Goal: Task Accomplishment & Management: Manage account settings

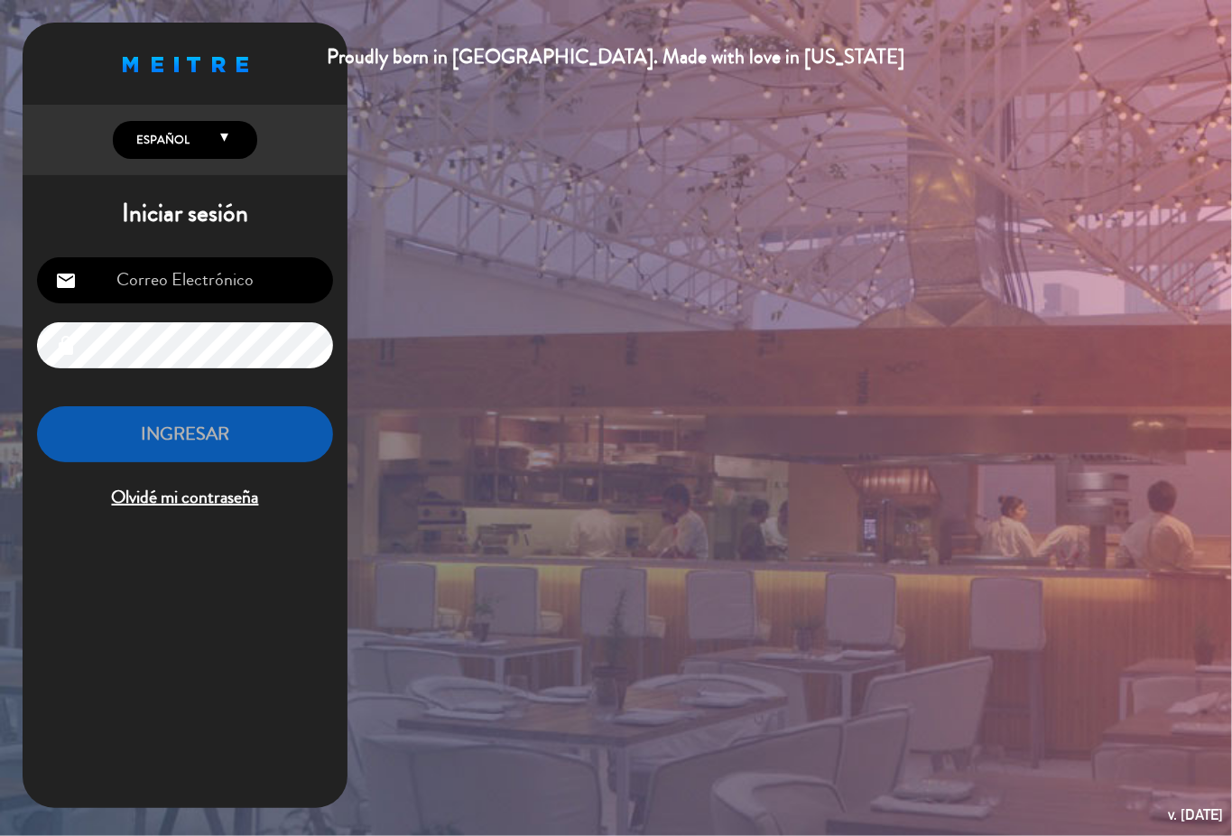
type input "[EMAIL_ADDRESS][DOMAIN_NAME]"
click at [188, 437] on button "INGRESAR" at bounding box center [185, 434] width 296 height 57
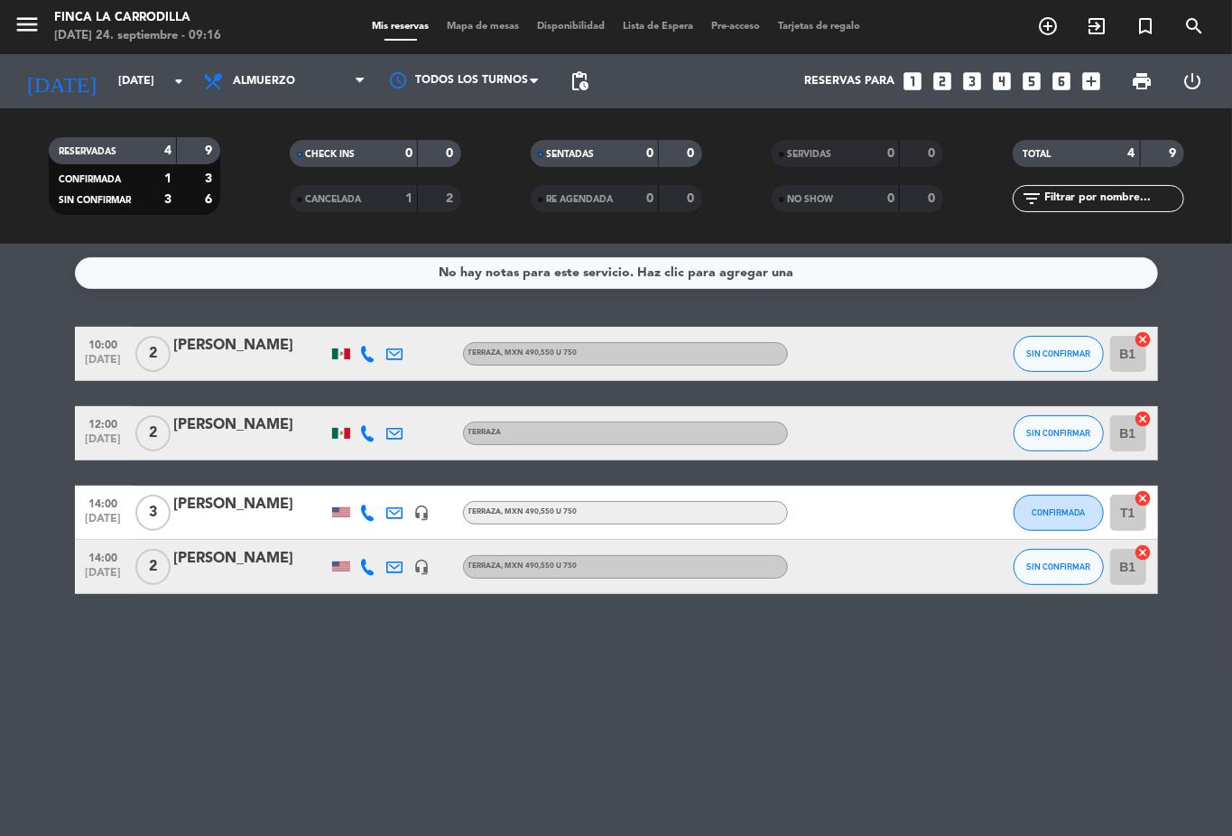
click at [394, 193] on div "1" at bounding box center [394, 199] width 36 height 21
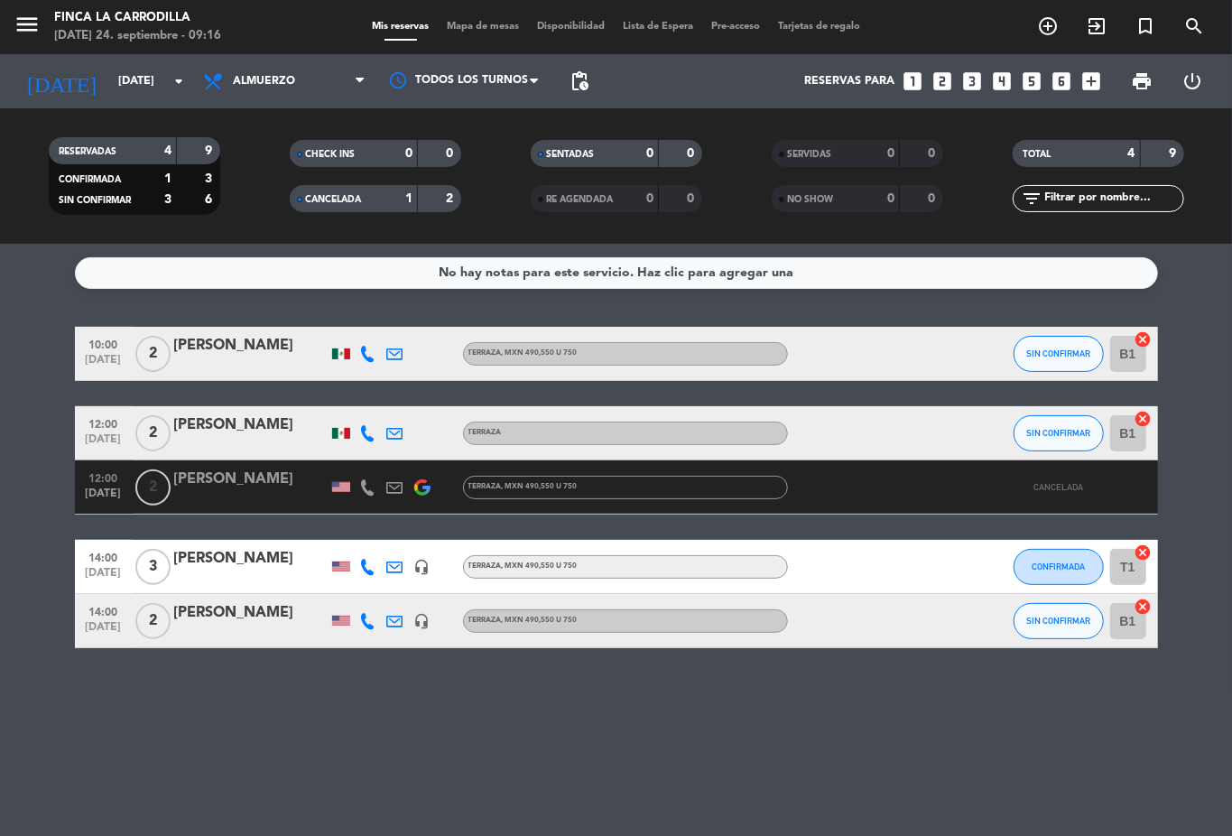
click at [394, 189] on div "1" at bounding box center [394, 199] width 36 height 21
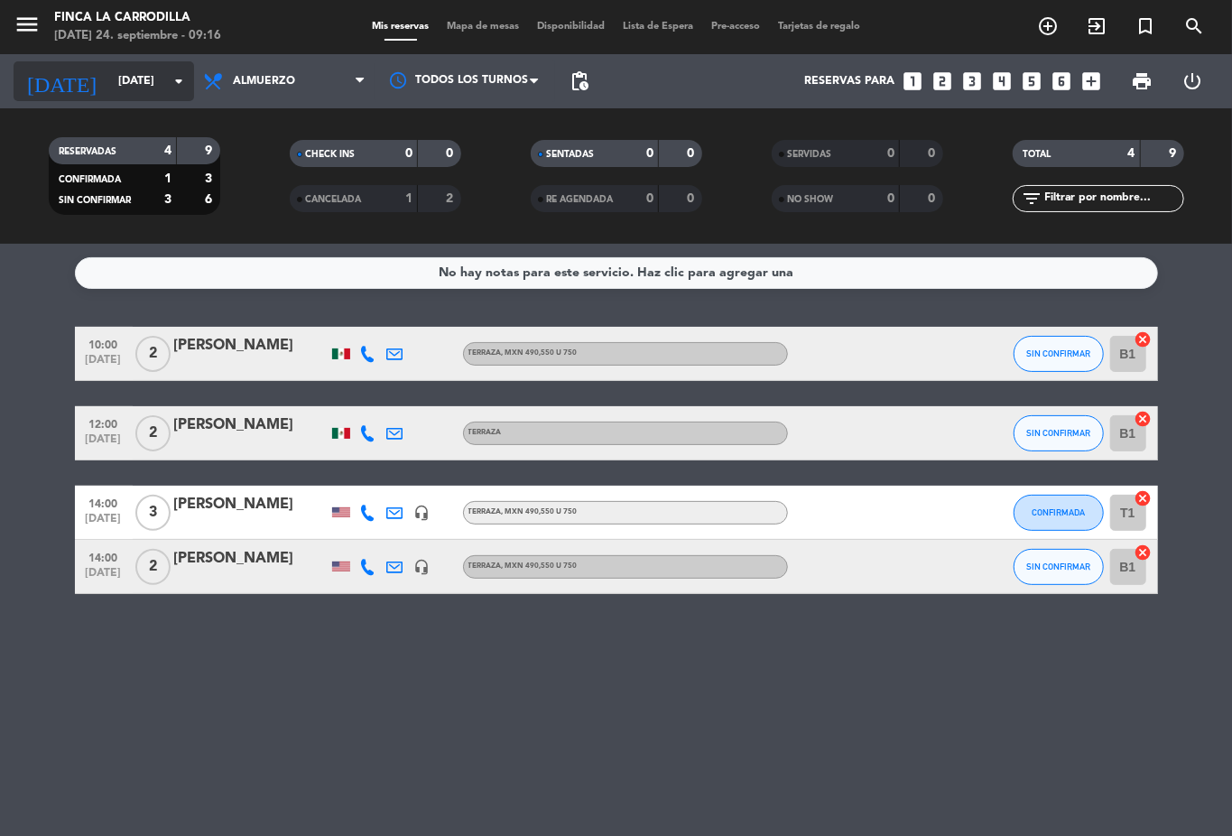
click at [137, 85] on input "[DATE]" at bounding box center [185, 81] width 153 height 31
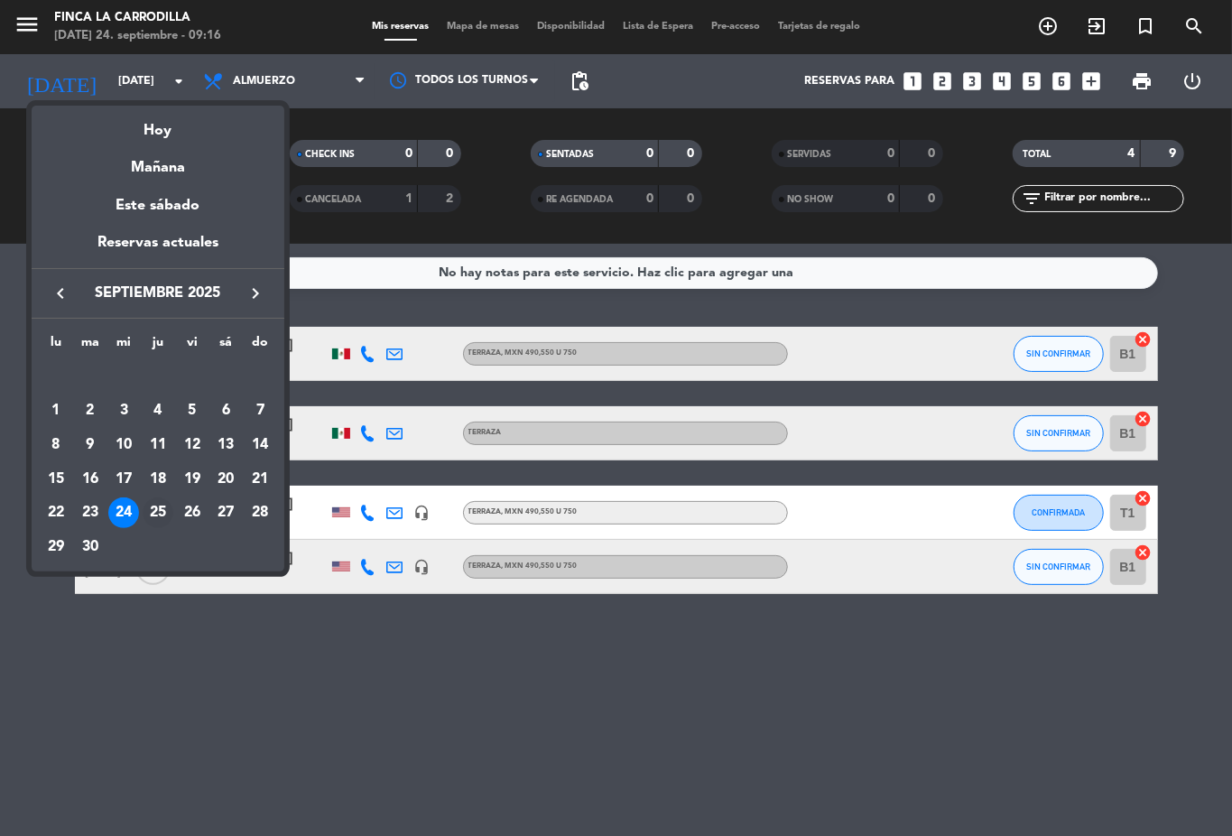
click at [160, 521] on div "25" at bounding box center [158, 512] width 31 height 31
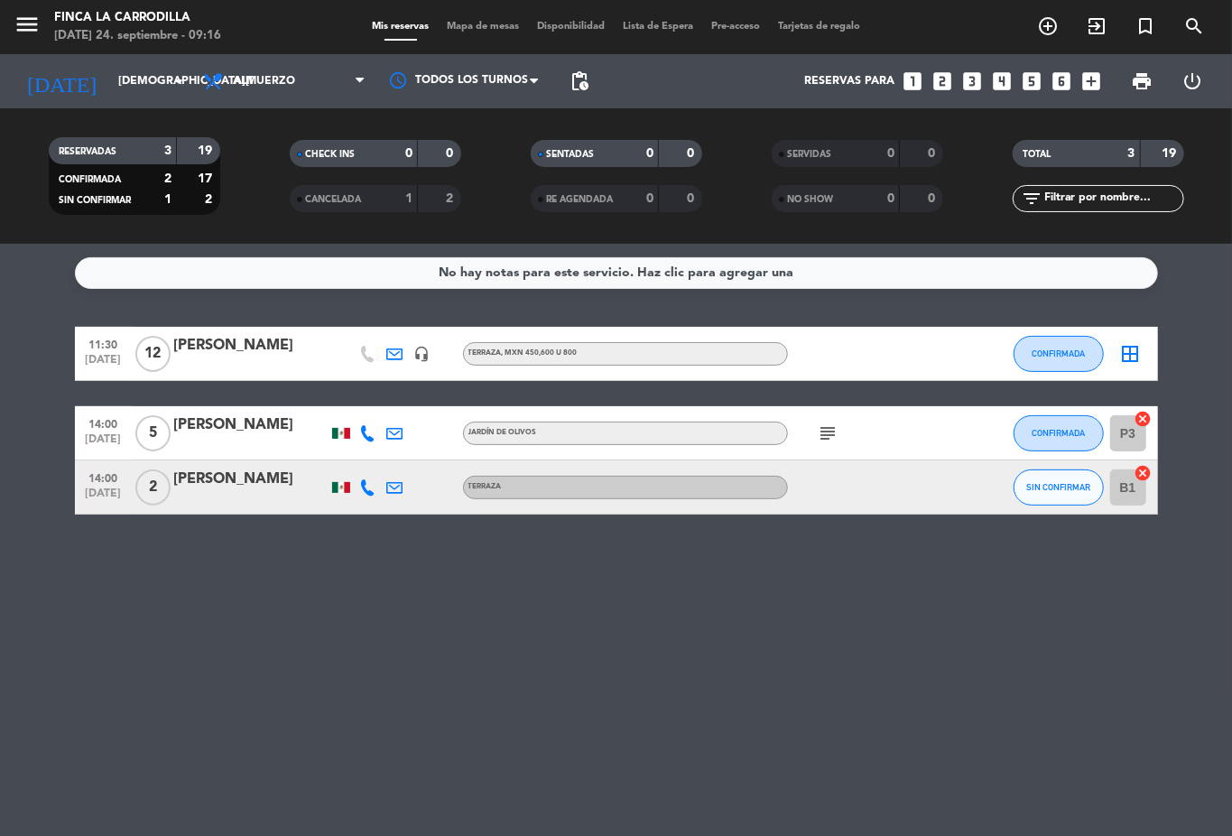
click at [824, 440] on icon "subject" at bounding box center [829, 433] width 22 height 22
click at [824, 431] on icon "subject" at bounding box center [829, 433] width 22 height 22
click at [116, 91] on input "[DEMOGRAPHIC_DATA][DATE]" at bounding box center [185, 81] width 153 height 31
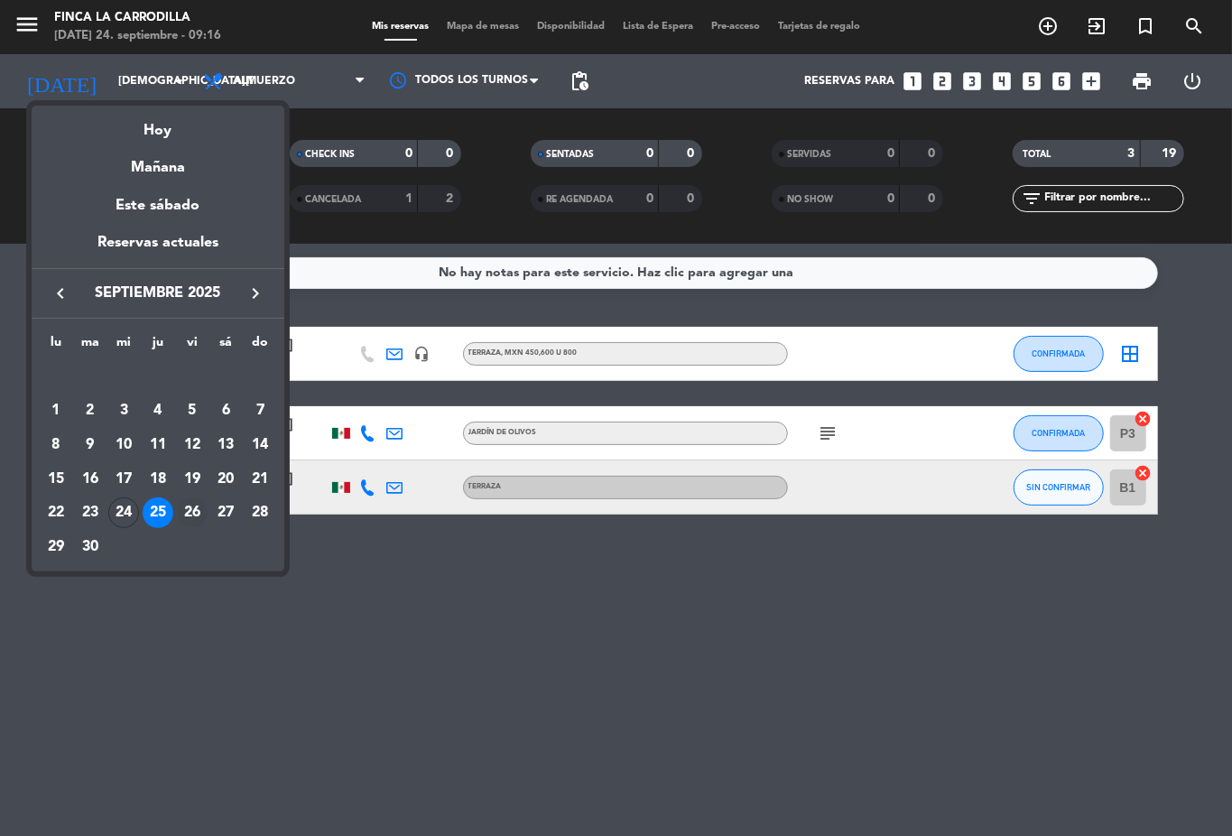
click at [188, 516] on div "26" at bounding box center [192, 512] width 31 height 31
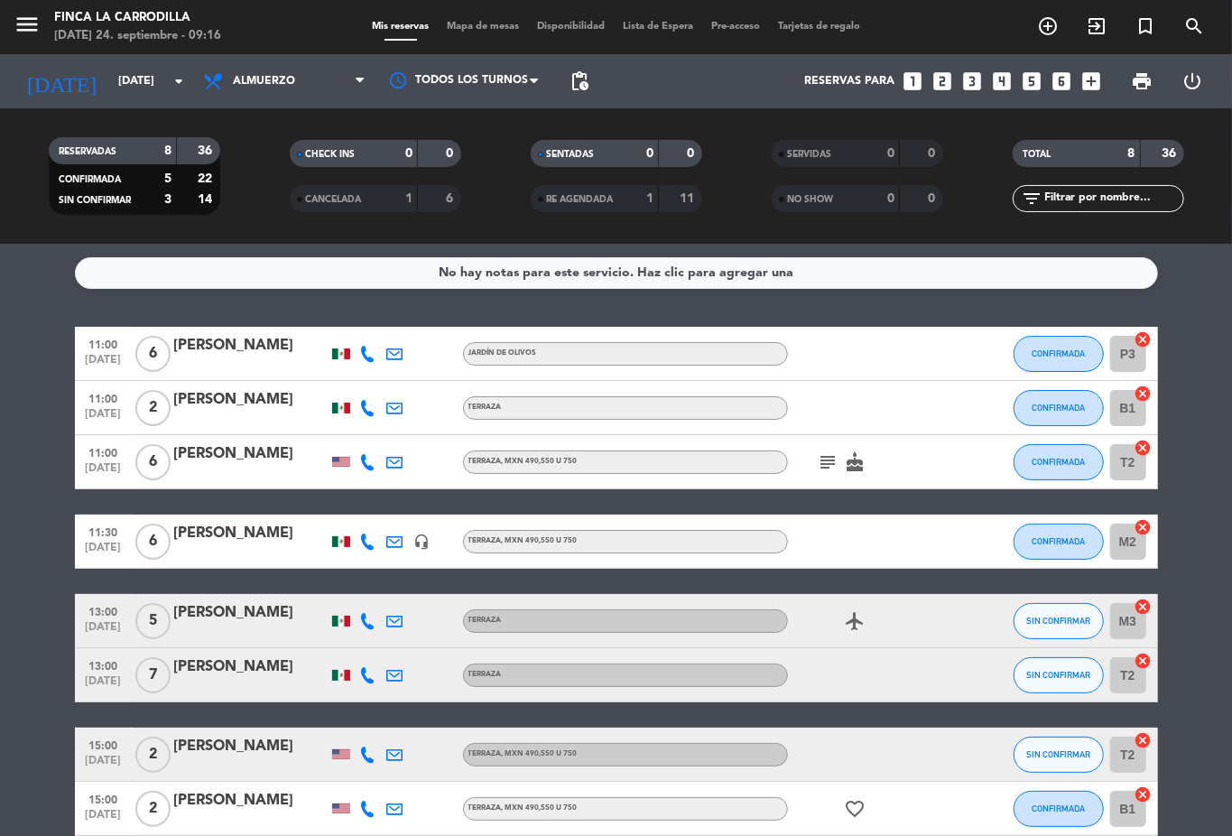
click at [818, 459] on icon "subject" at bounding box center [829, 462] width 22 height 22
click at [124, 66] on input "[DATE]" at bounding box center [185, 81] width 153 height 31
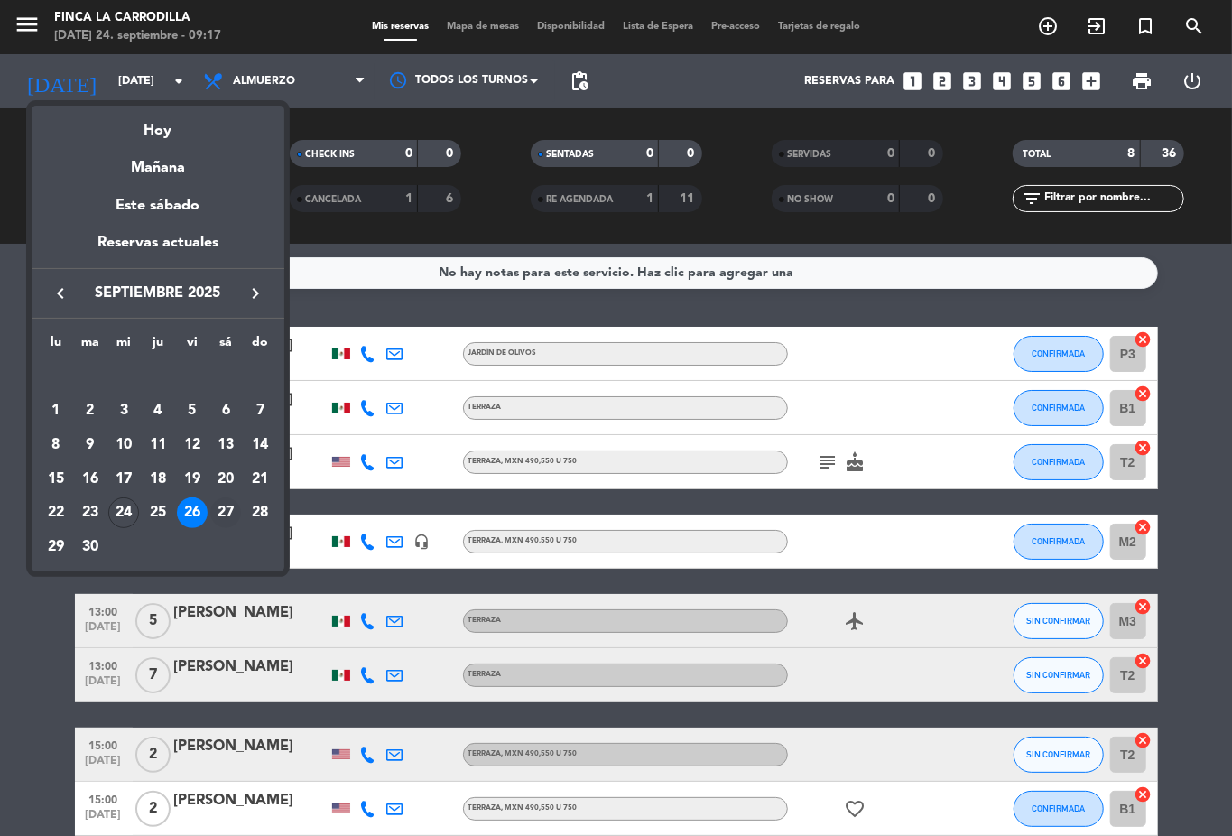
click at [225, 506] on div "27" at bounding box center [225, 512] width 31 height 31
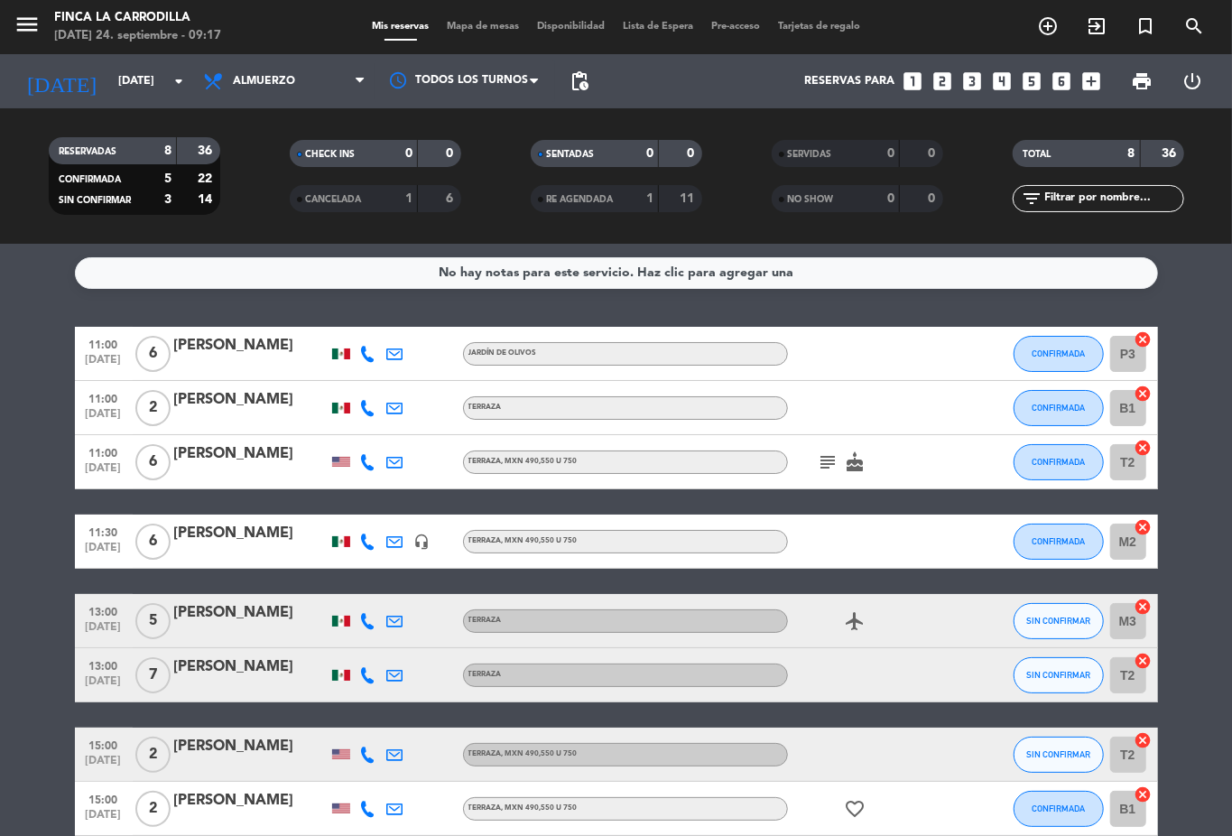
type input "[DATE]"
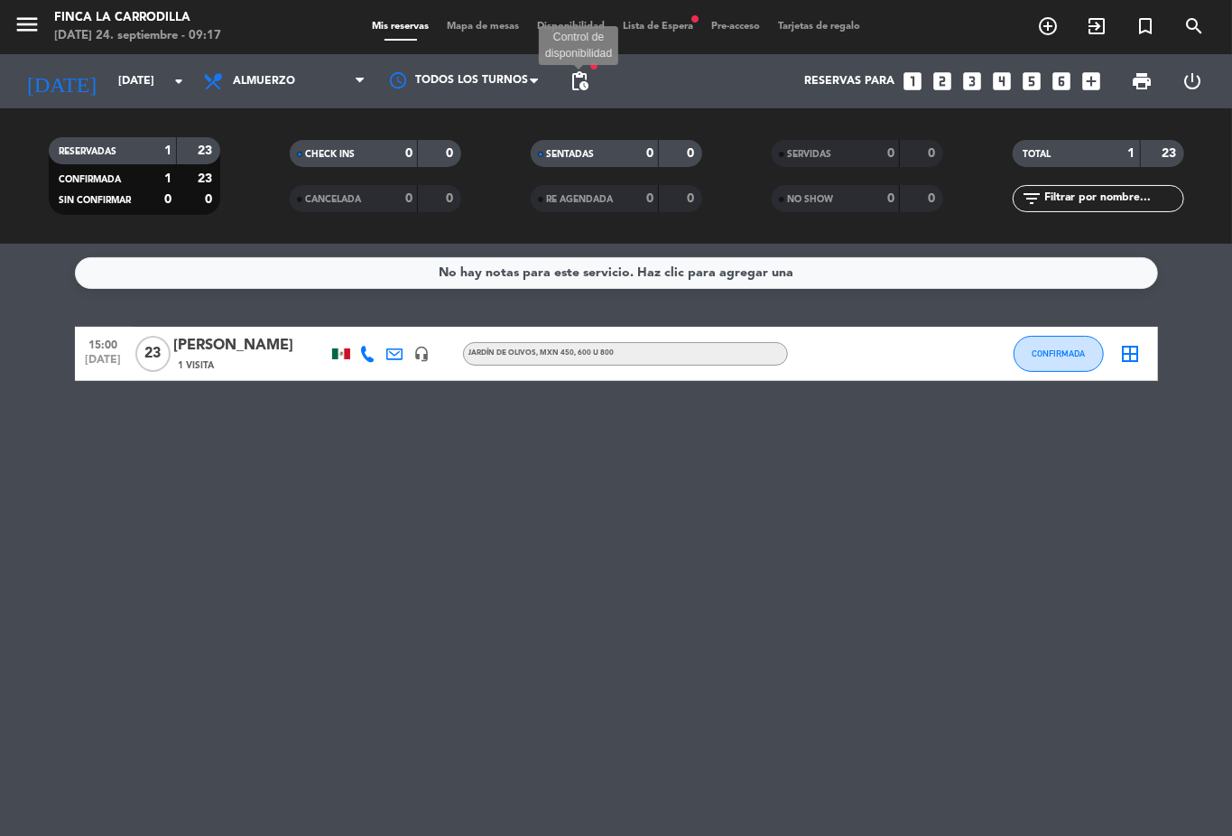
click at [570, 76] on span "pending_actions" at bounding box center [580, 81] width 22 height 22
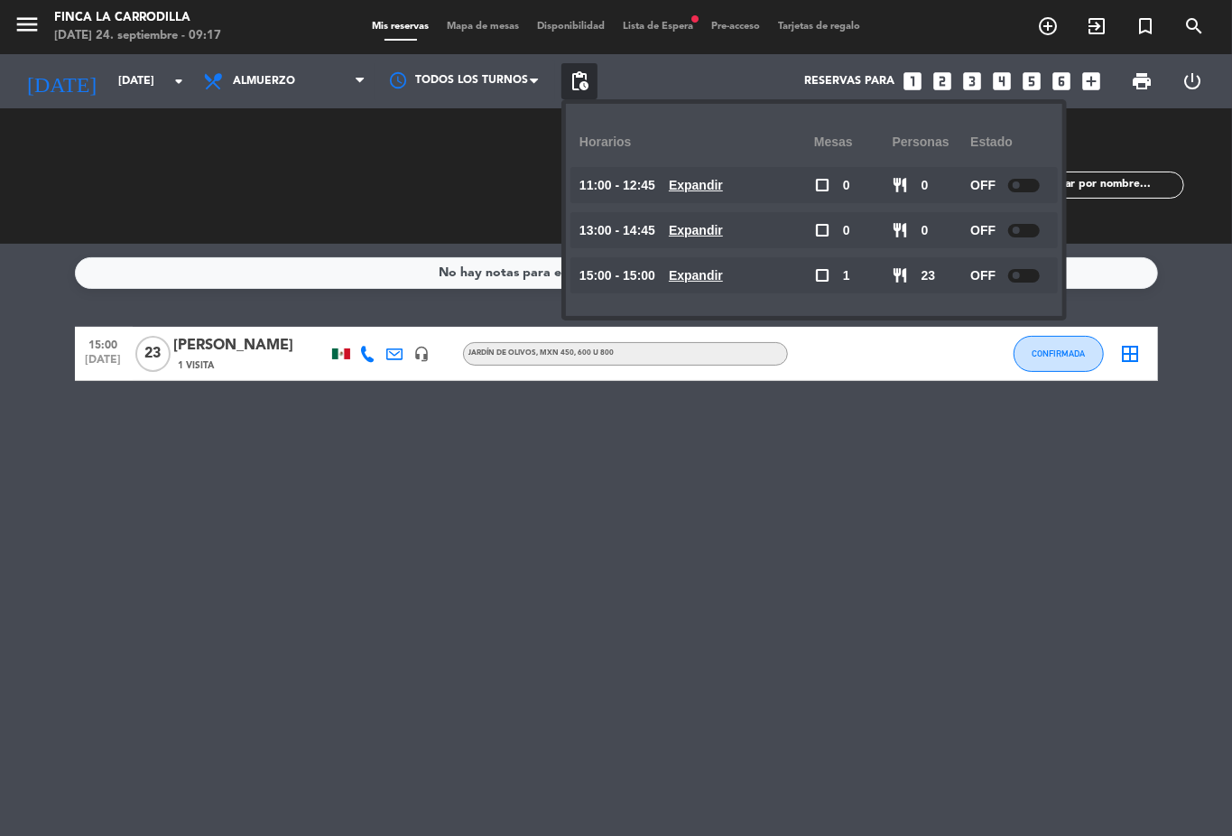
click at [570, 76] on span "pending_actions" at bounding box center [580, 81] width 22 height 22
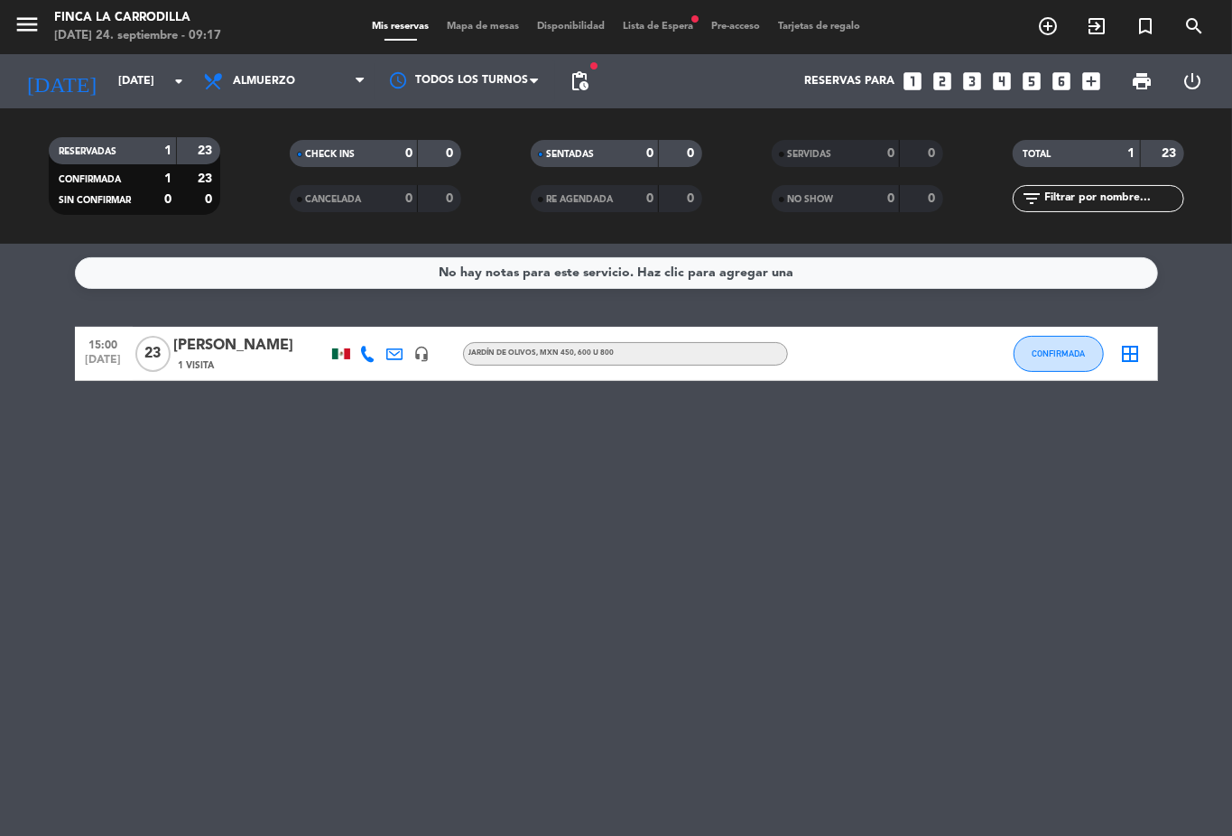
click at [657, 16] on div "menu Finca la Carrodilla [DATE] 24. septiembre - 09:17 Mis reservas Mapa de mes…" at bounding box center [616, 27] width 1232 height 54
click at [655, 22] on span "Lista de Espera fiber_manual_record" at bounding box center [658, 27] width 88 height 10
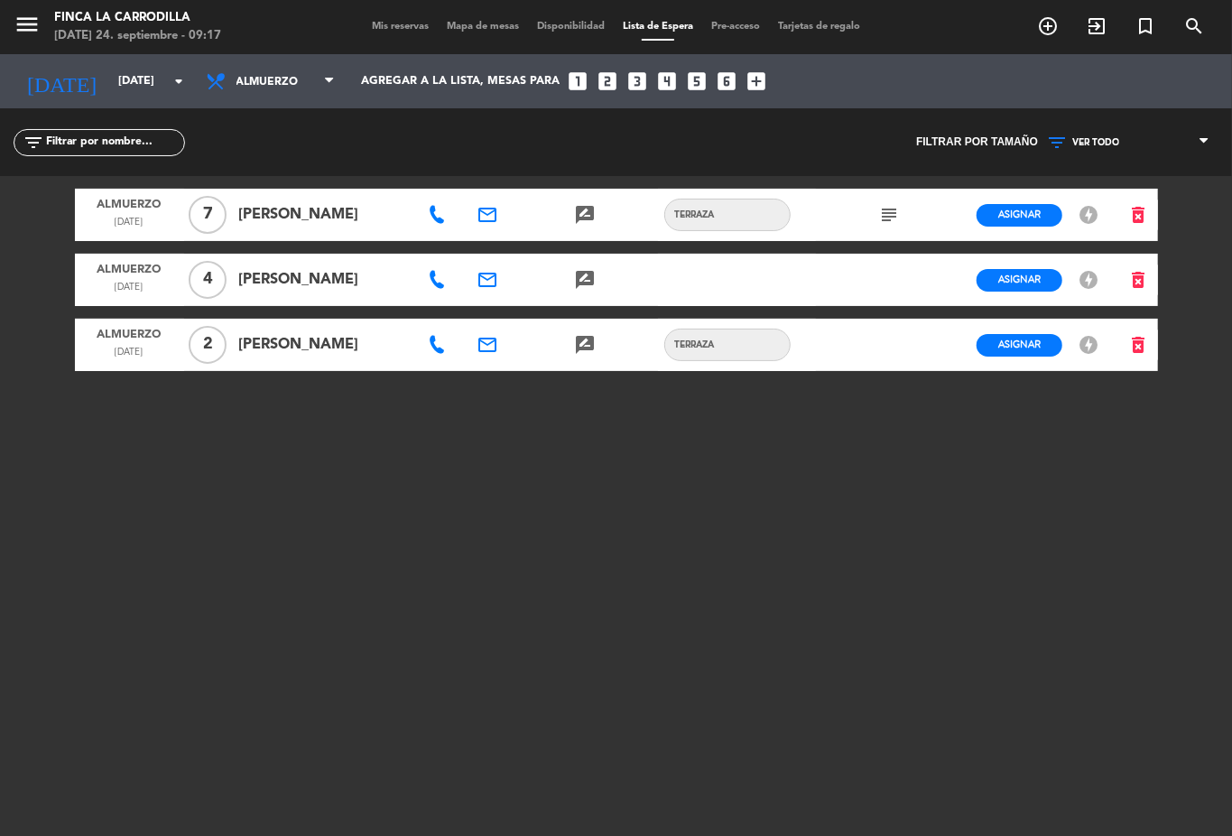
click at [875, 214] on div "subject" at bounding box center [889, 215] width 49 height 52
click at [886, 213] on icon "subject" at bounding box center [889, 215] width 22 height 22
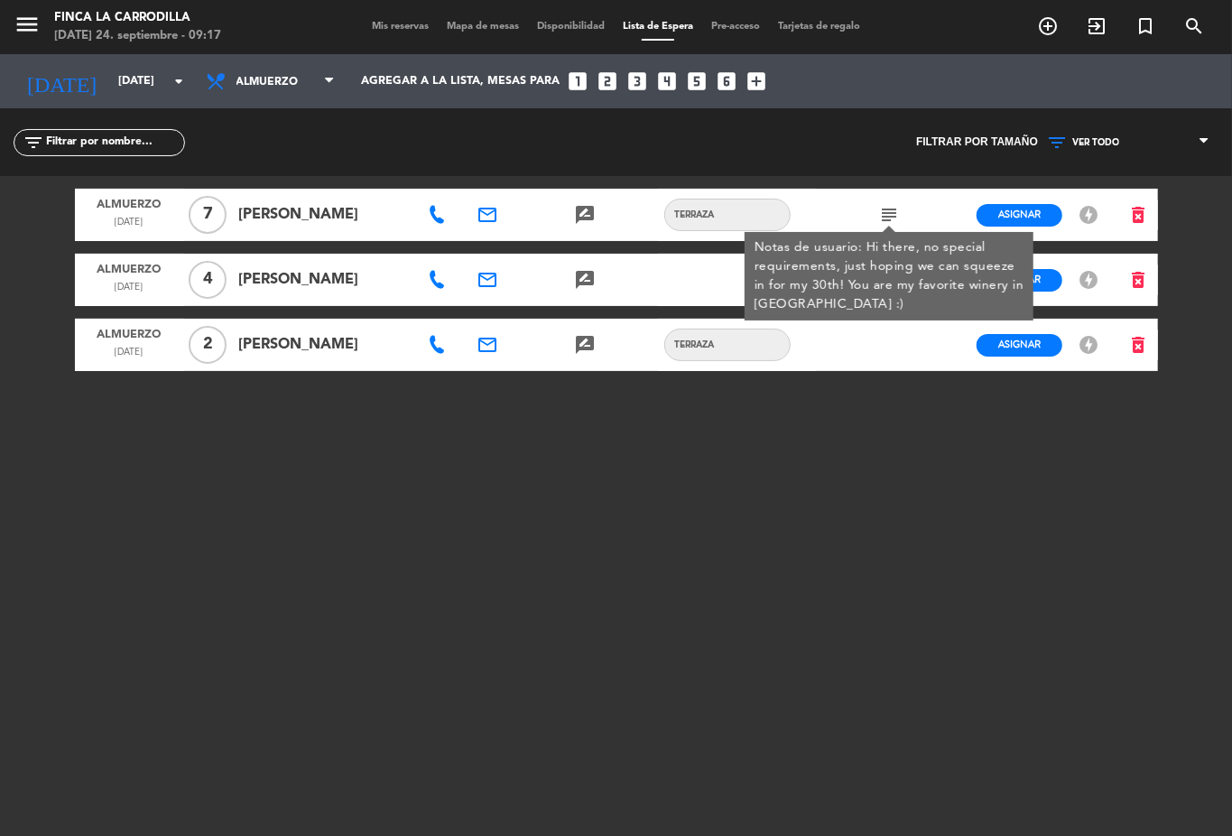
click at [890, 210] on icon "subject" at bounding box center [889, 215] width 22 height 22
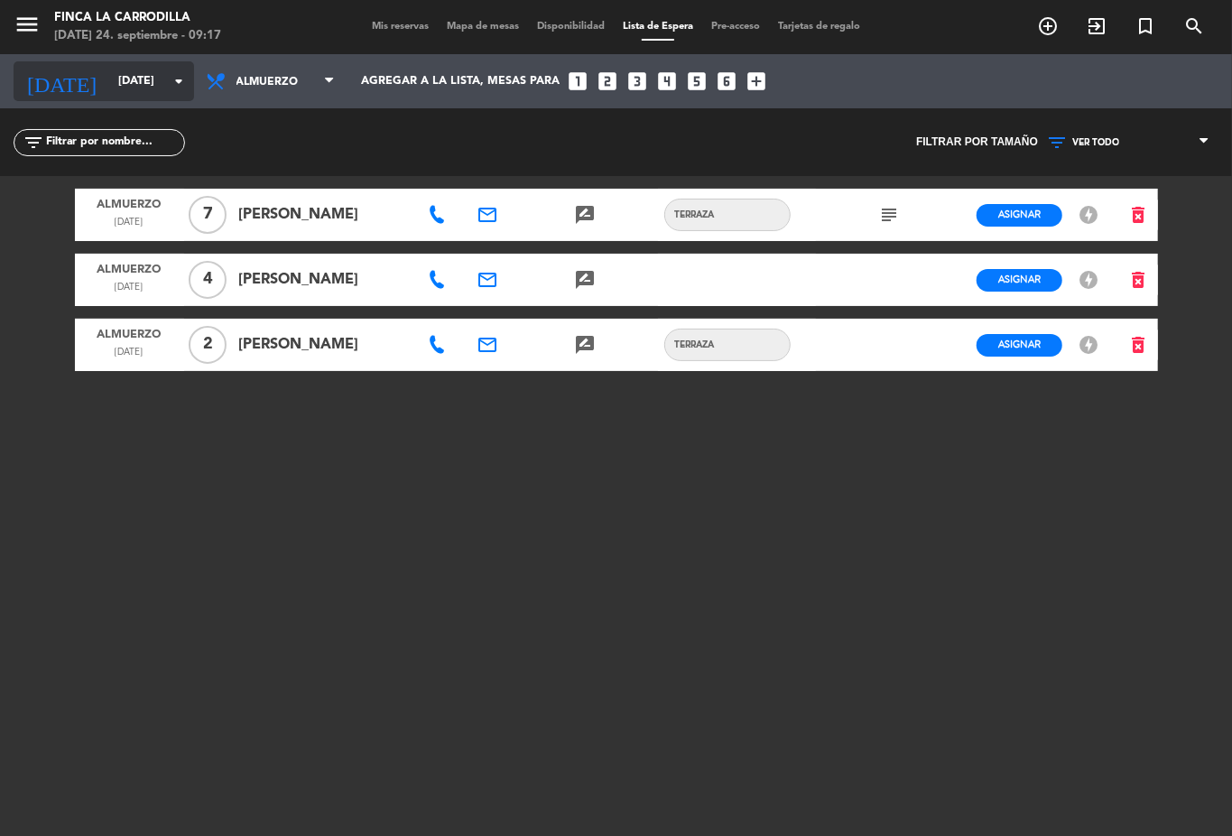
click at [189, 85] on icon "arrow_drop_down" at bounding box center [179, 81] width 22 height 22
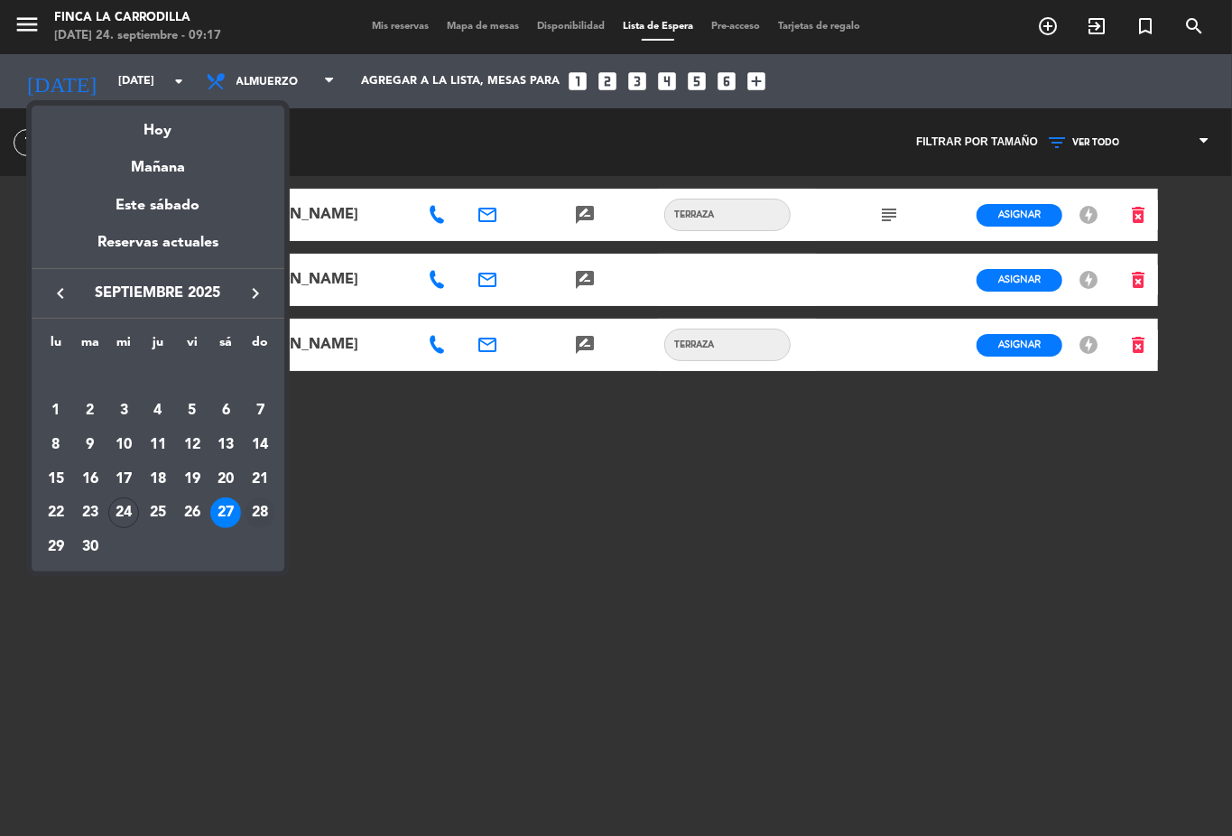
click at [258, 514] on div "28" at bounding box center [260, 512] width 31 height 31
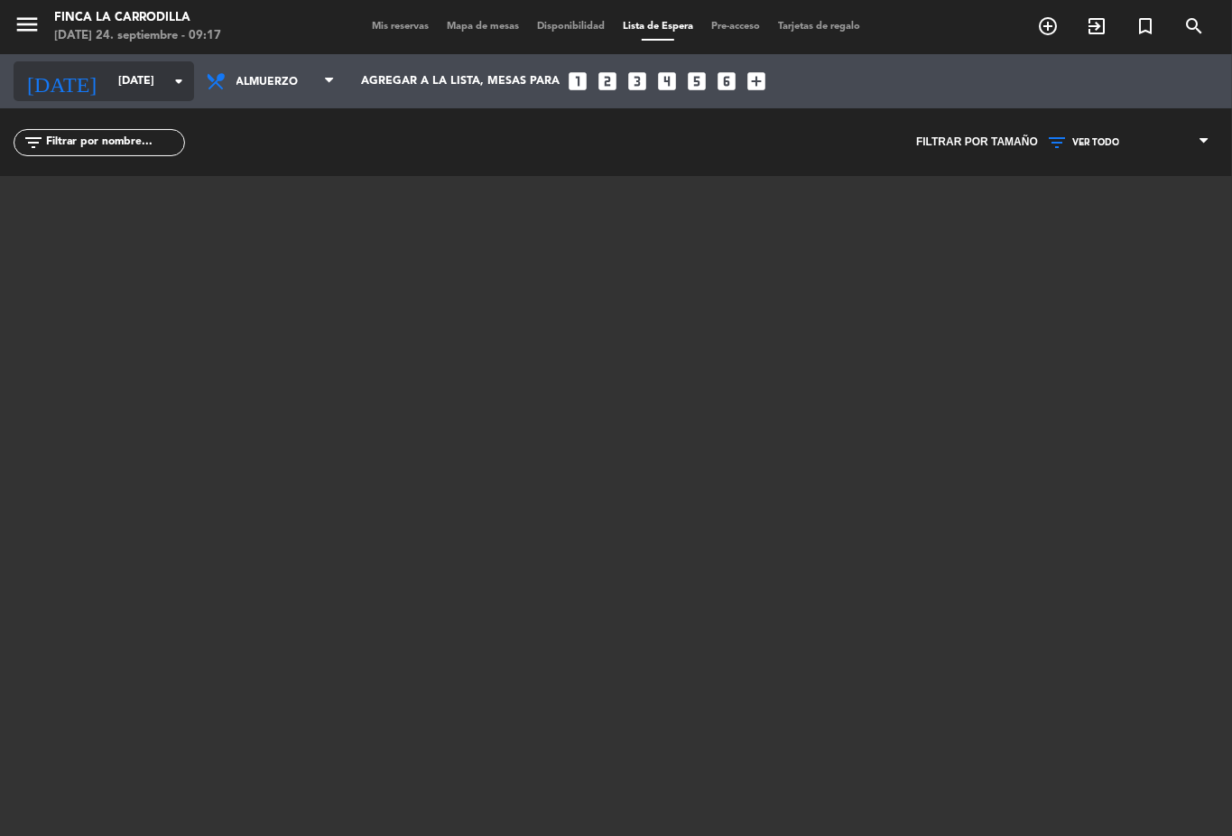
click at [161, 78] on input "[DATE]" at bounding box center [185, 81] width 153 height 31
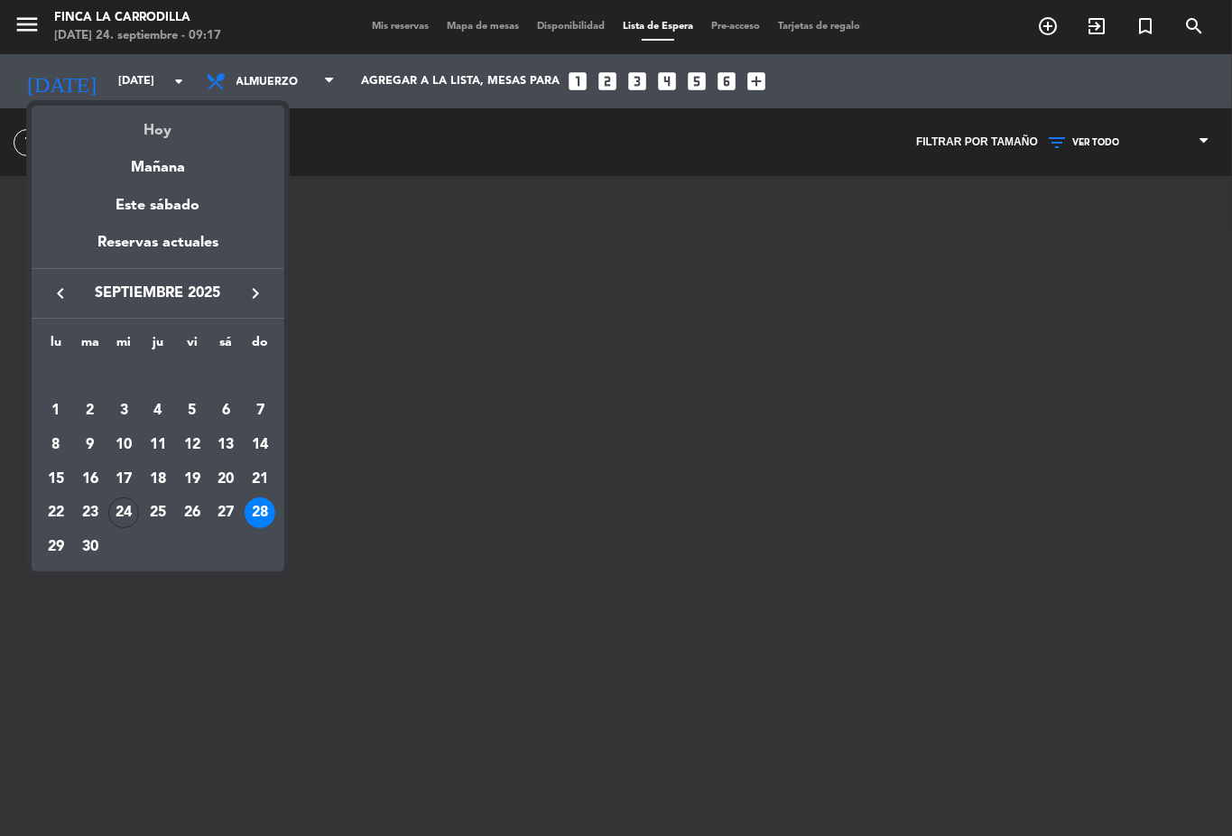
click at [162, 124] on div "Hoy" at bounding box center [158, 124] width 253 height 37
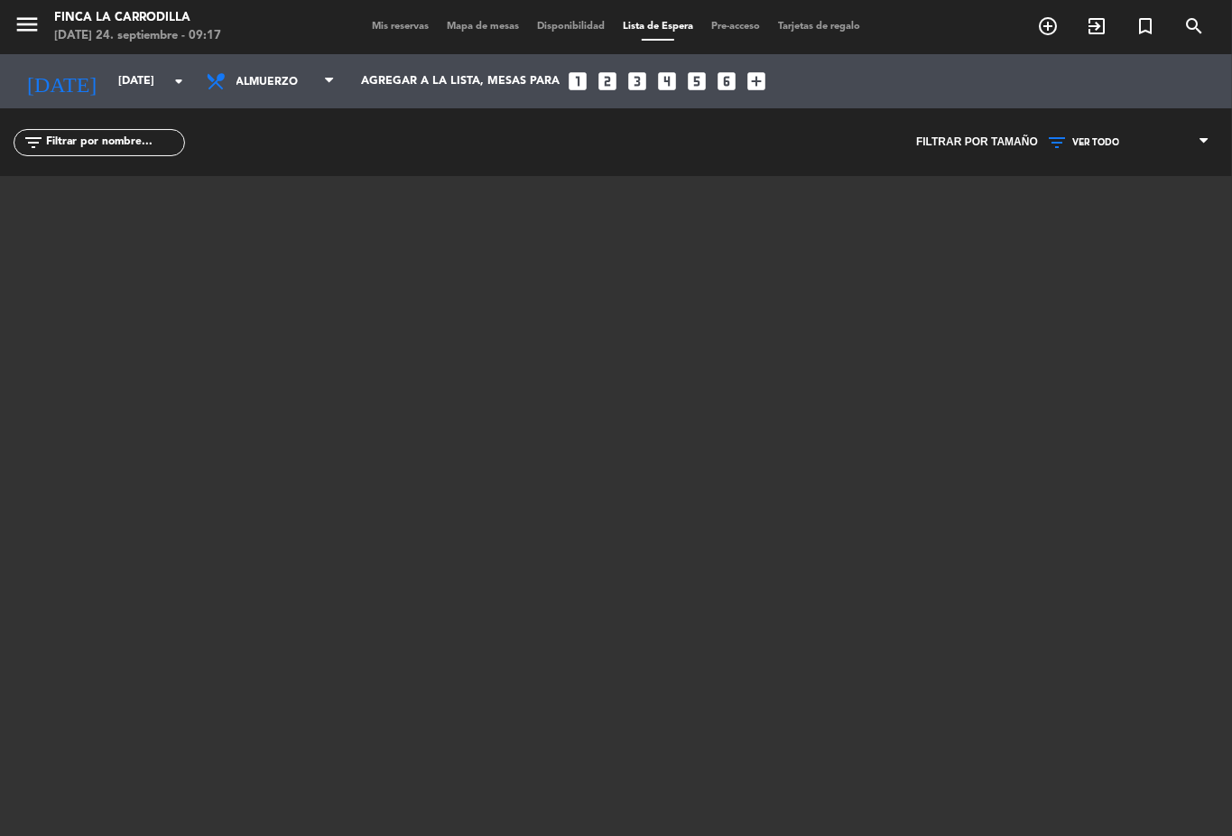
type input "[DATE]"
click at [395, 40] on div "menu Finca la Carrodilla [DATE] 24. septiembre - 09:17 Mis reservas Mapa de mes…" at bounding box center [616, 27] width 1232 height 54
click at [397, 30] on span "Mis reservas" at bounding box center [400, 27] width 75 height 10
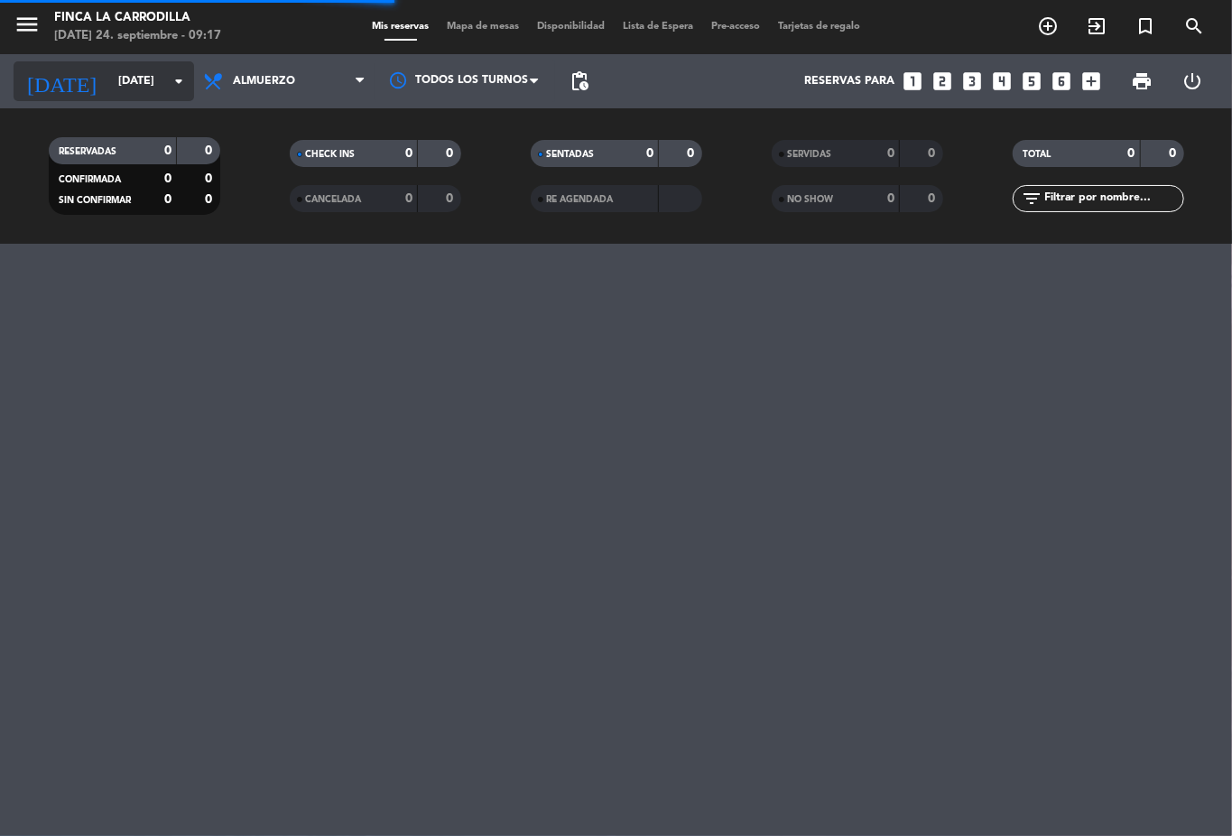
click at [157, 81] on input "[DATE]" at bounding box center [185, 81] width 153 height 31
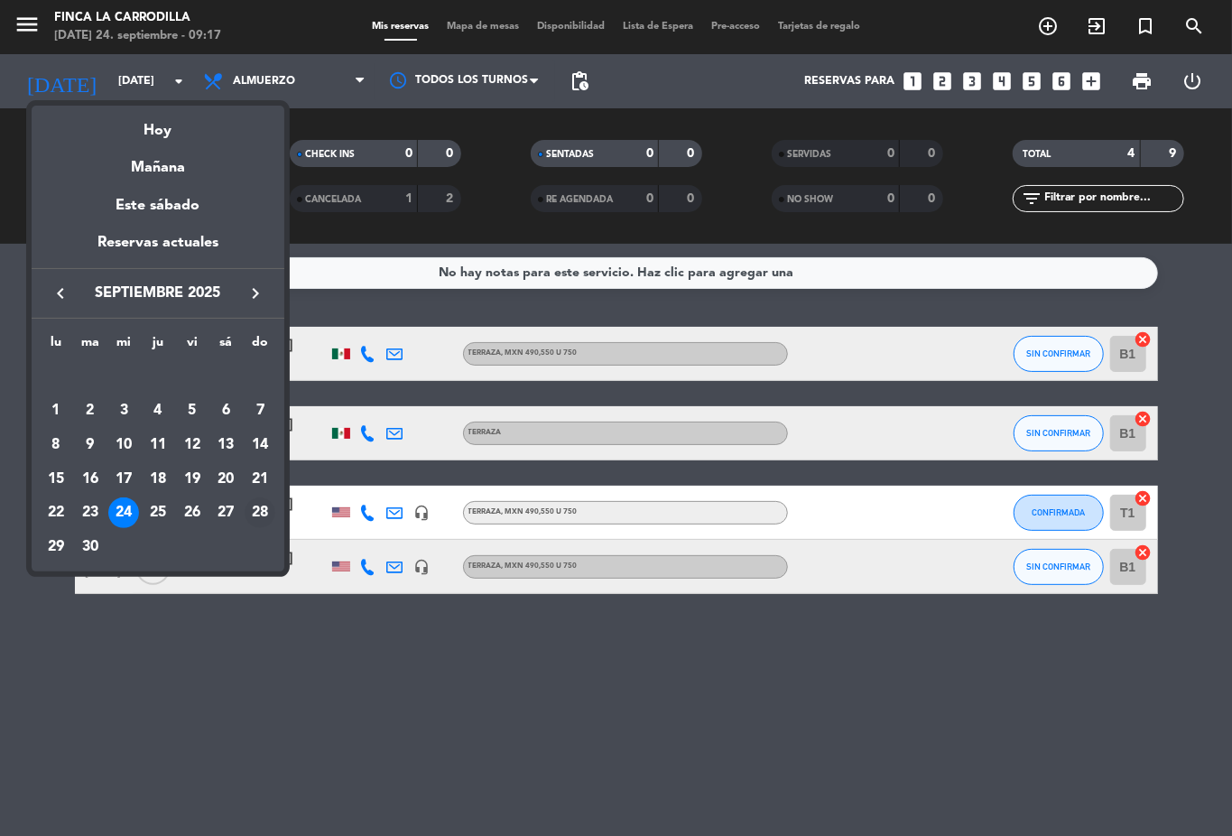
click at [271, 514] on div "28" at bounding box center [260, 512] width 31 height 31
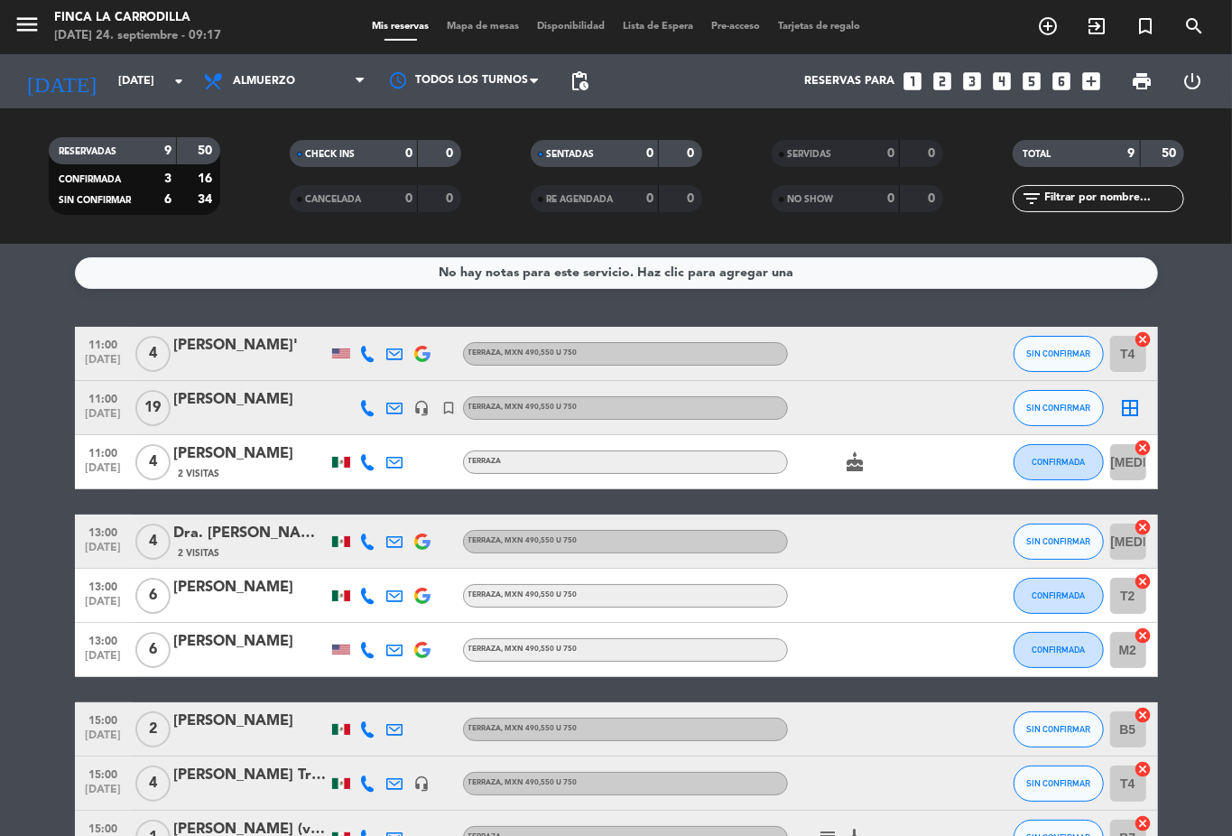
scroll to position [119, 0]
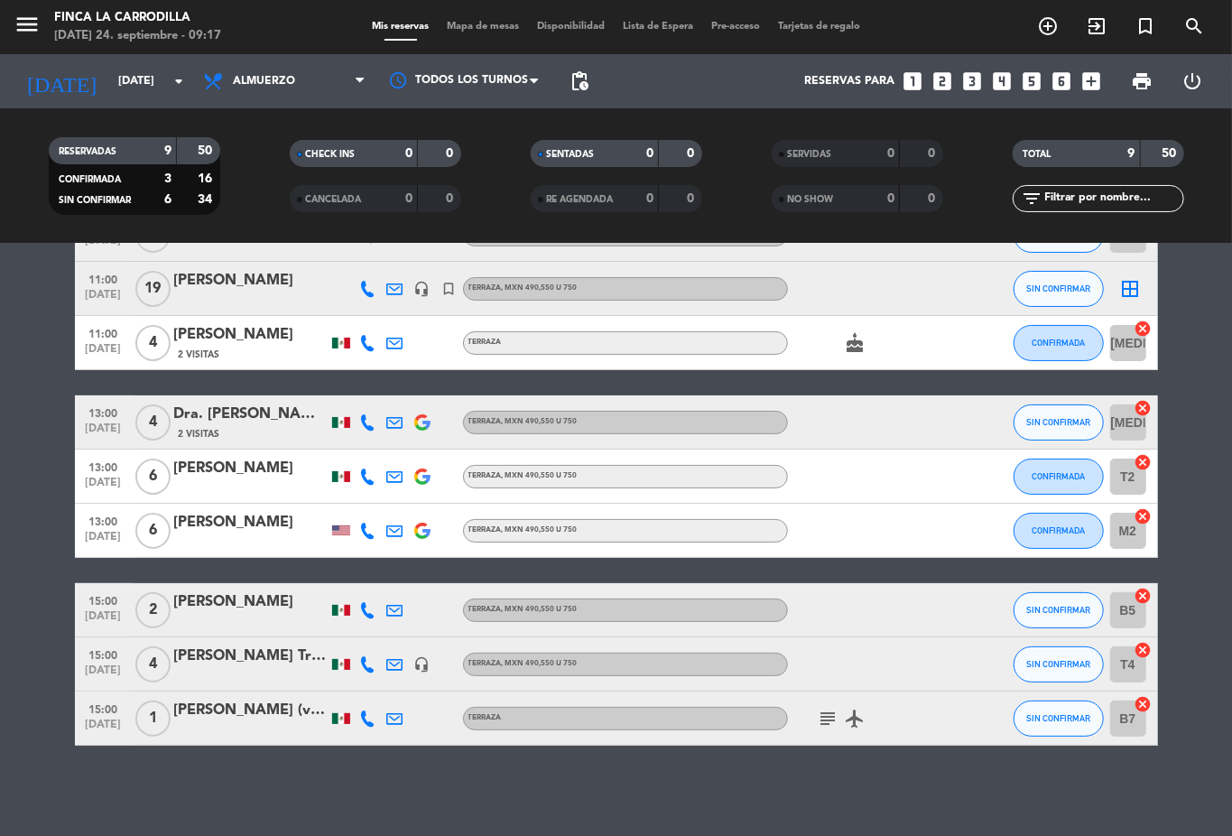
click at [414, 290] on icon "headset_mic" at bounding box center [422, 289] width 16 height 16
click at [529, 799] on div "No hay notas para este servicio. Haz clic para agregar una 11:00 [DATE] 4 [PERS…" at bounding box center [616, 540] width 1232 height 592
click at [825, 722] on icon "subject" at bounding box center [829, 719] width 22 height 22
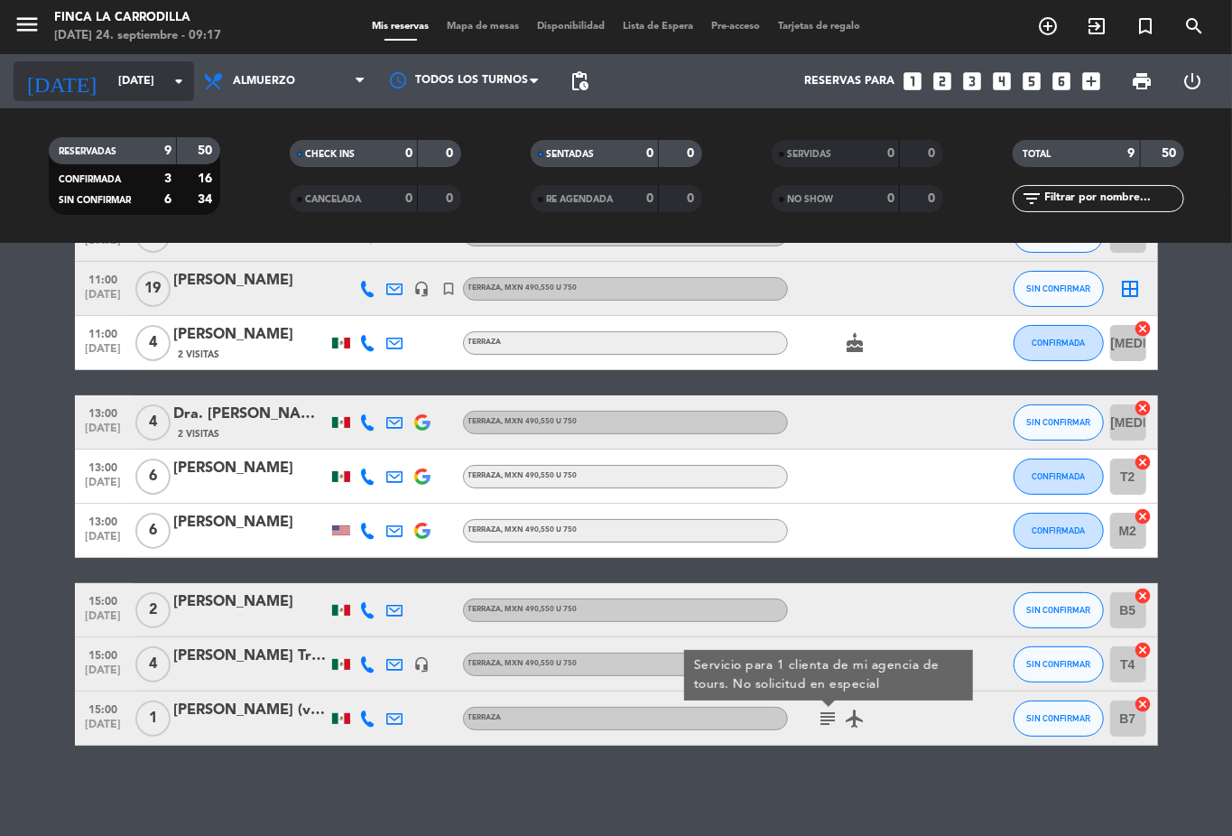
click at [109, 85] on input "[DATE]" at bounding box center [185, 81] width 153 height 31
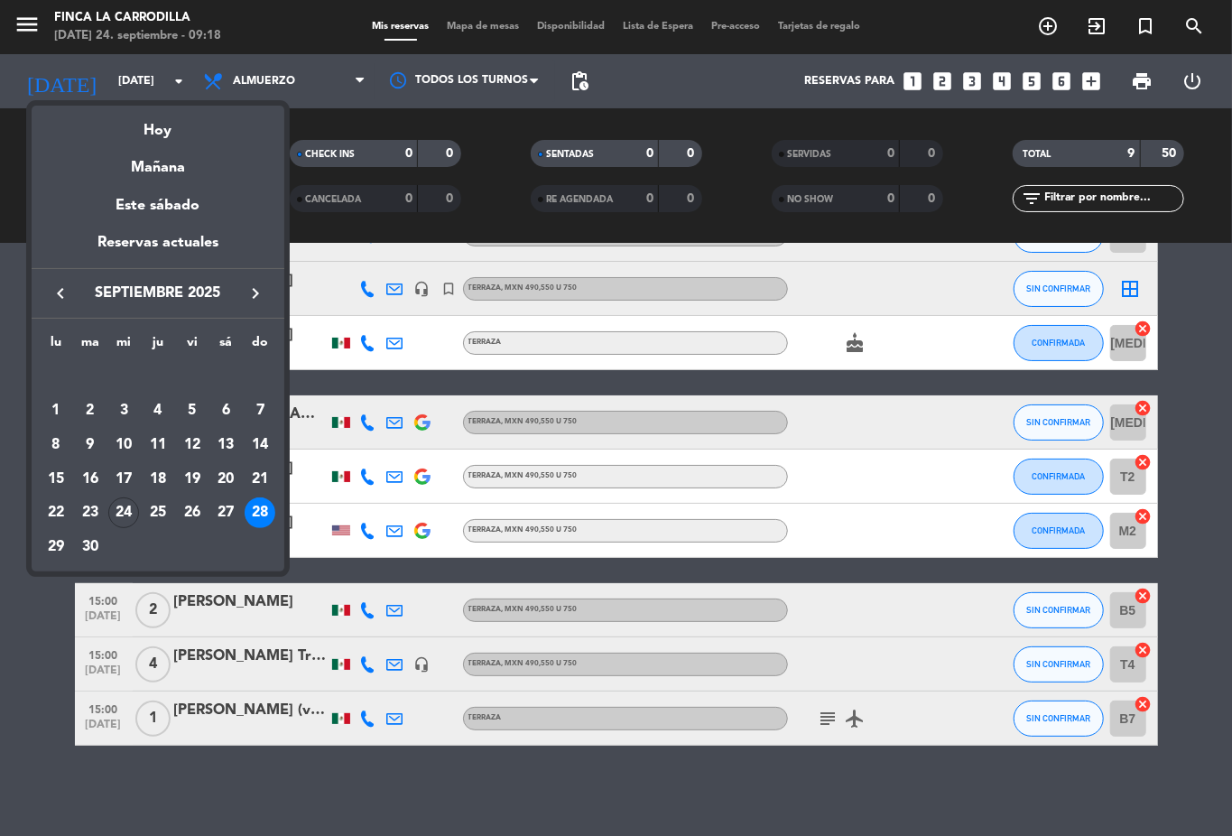
click at [258, 296] on icon "keyboard_arrow_right" at bounding box center [256, 294] width 22 height 22
click at [130, 405] on div "1" at bounding box center [123, 410] width 31 height 31
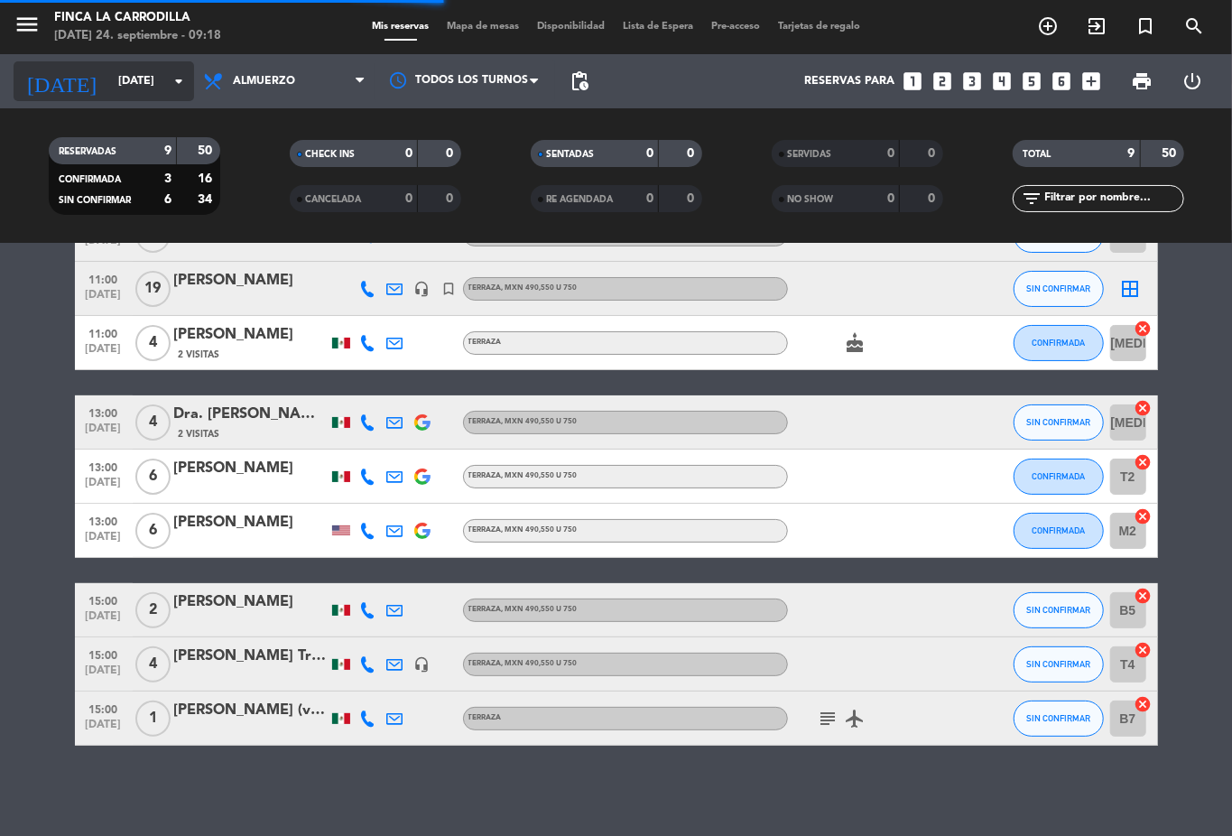
scroll to position [0, 0]
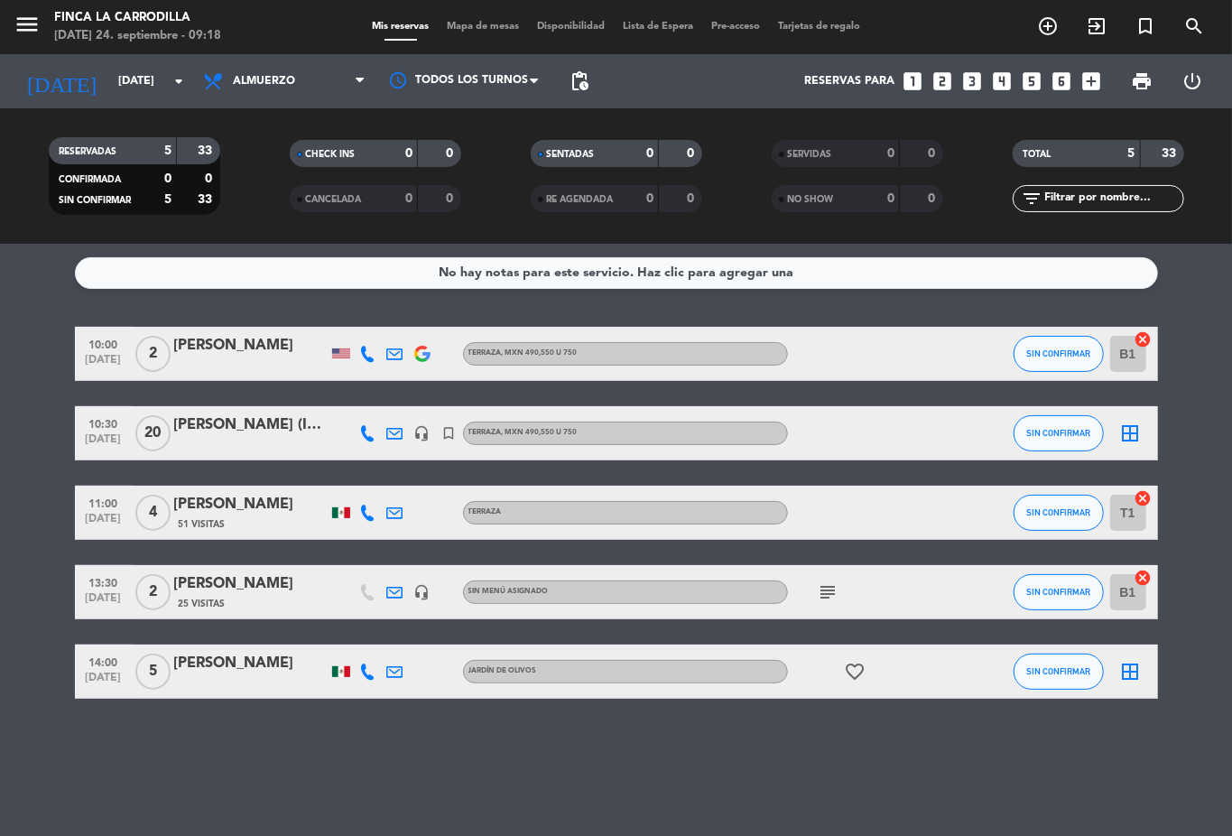
click at [832, 589] on icon "subject" at bounding box center [829, 592] width 22 height 22
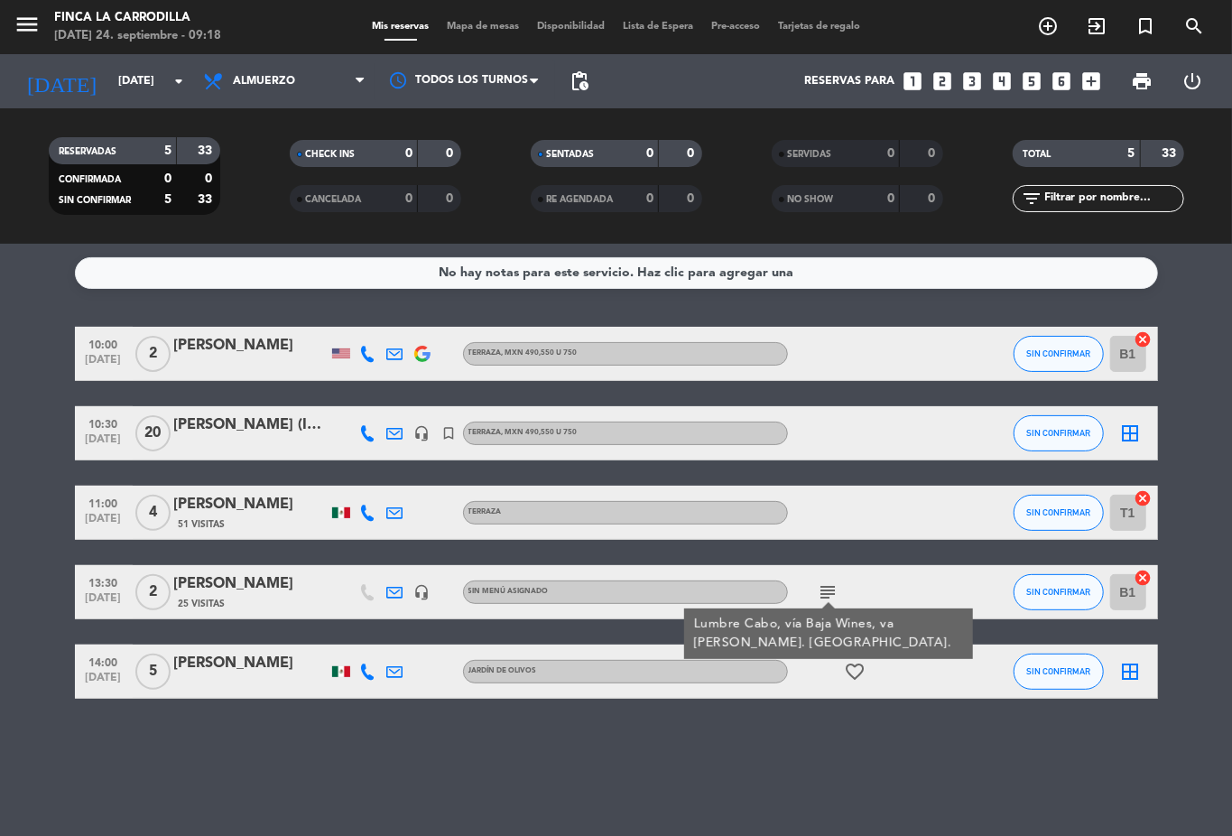
click at [832, 589] on icon "subject" at bounding box center [829, 592] width 22 height 22
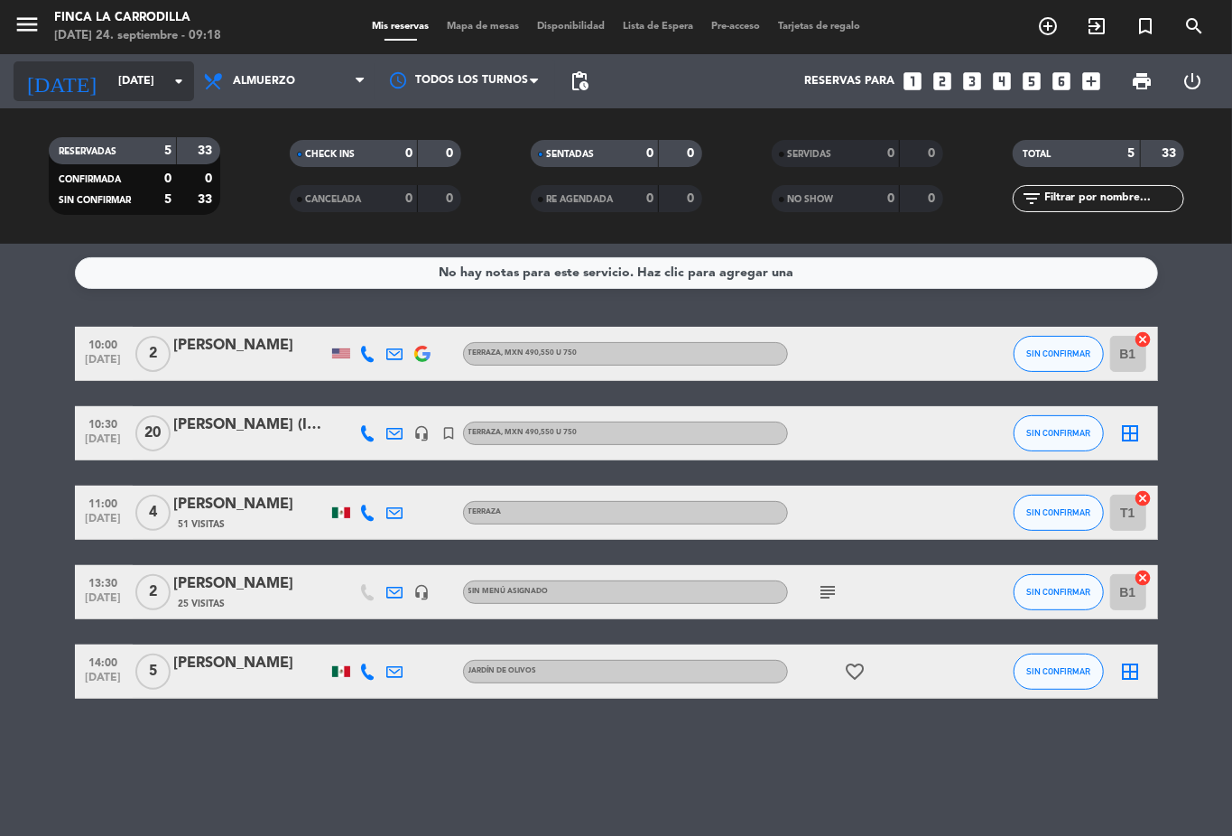
click at [155, 88] on input "[DATE]" at bounding box center [185, 81] width 153 height 31
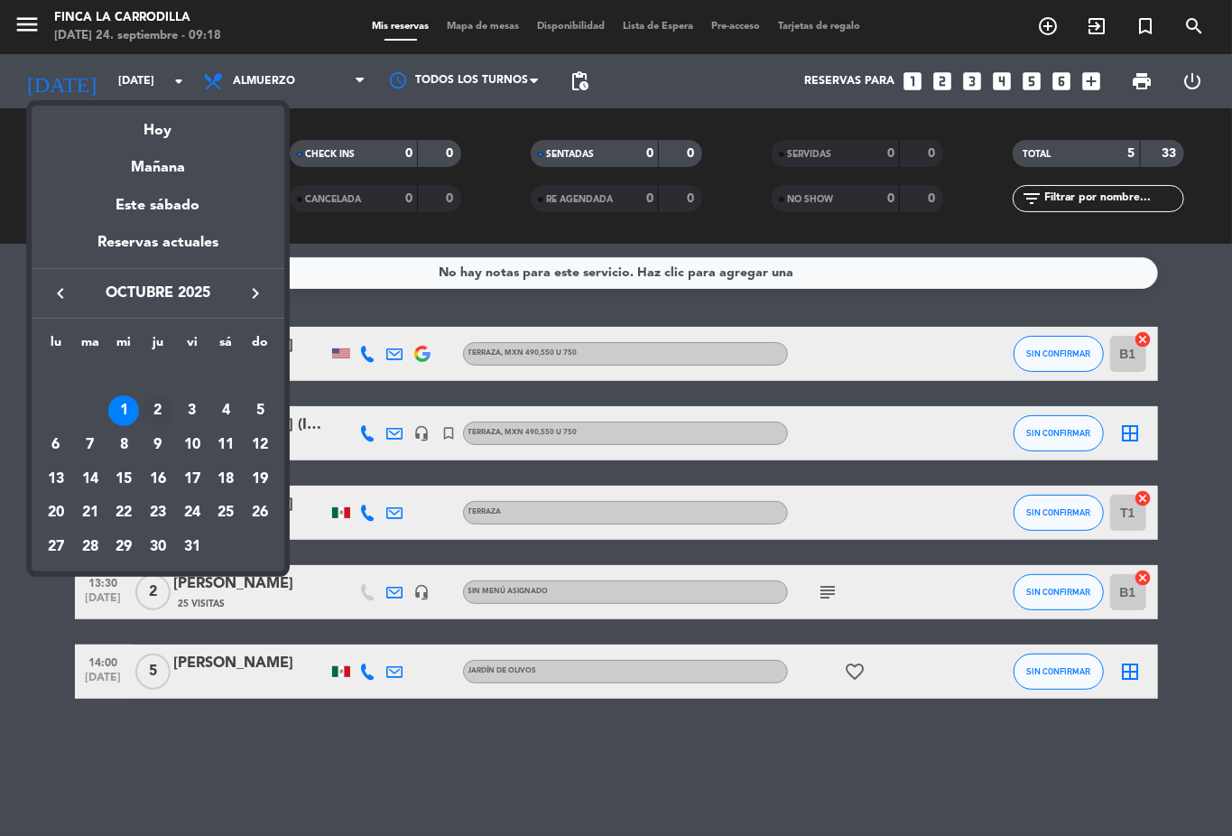
click at [157, 406] on div "2" at bounding box center [158, 410] width 31 height 31
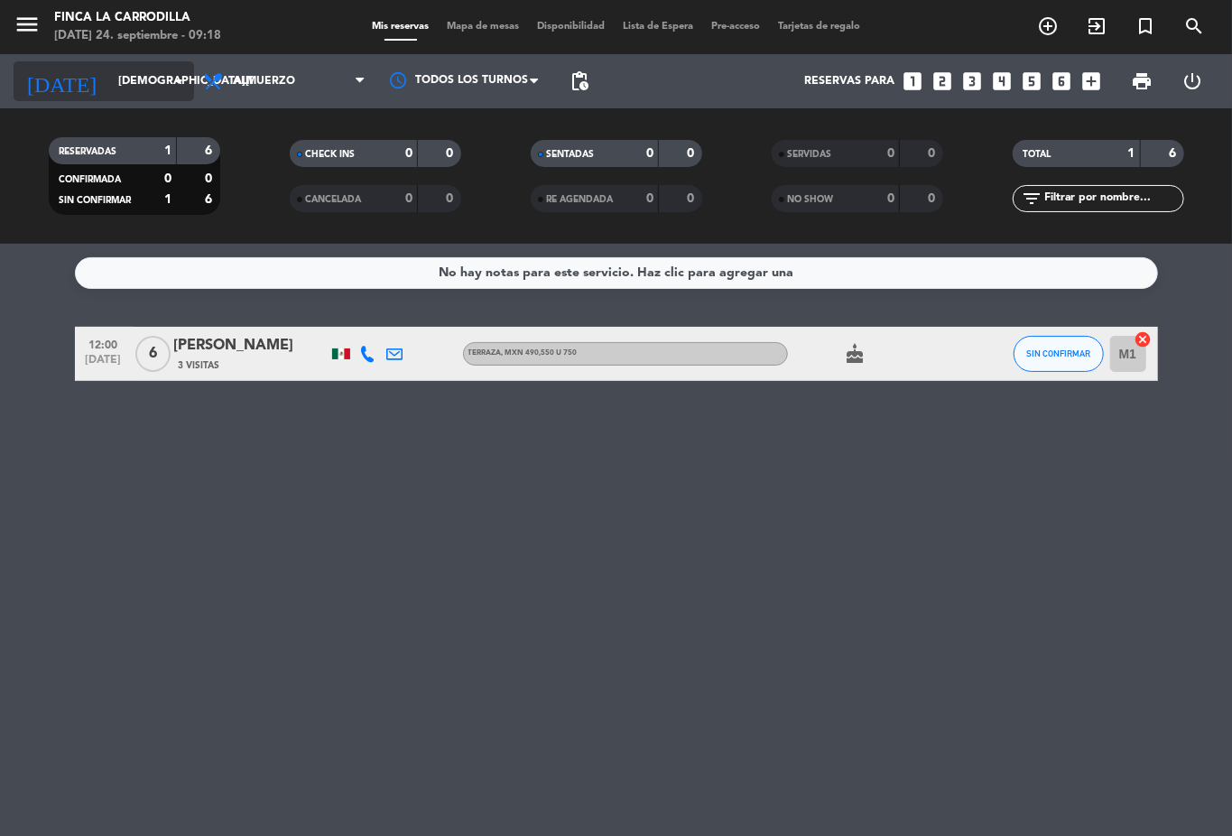
click at [182, 81] on icon "arrow_drop_down" at bounding box center [179, 81] width 22 height 22
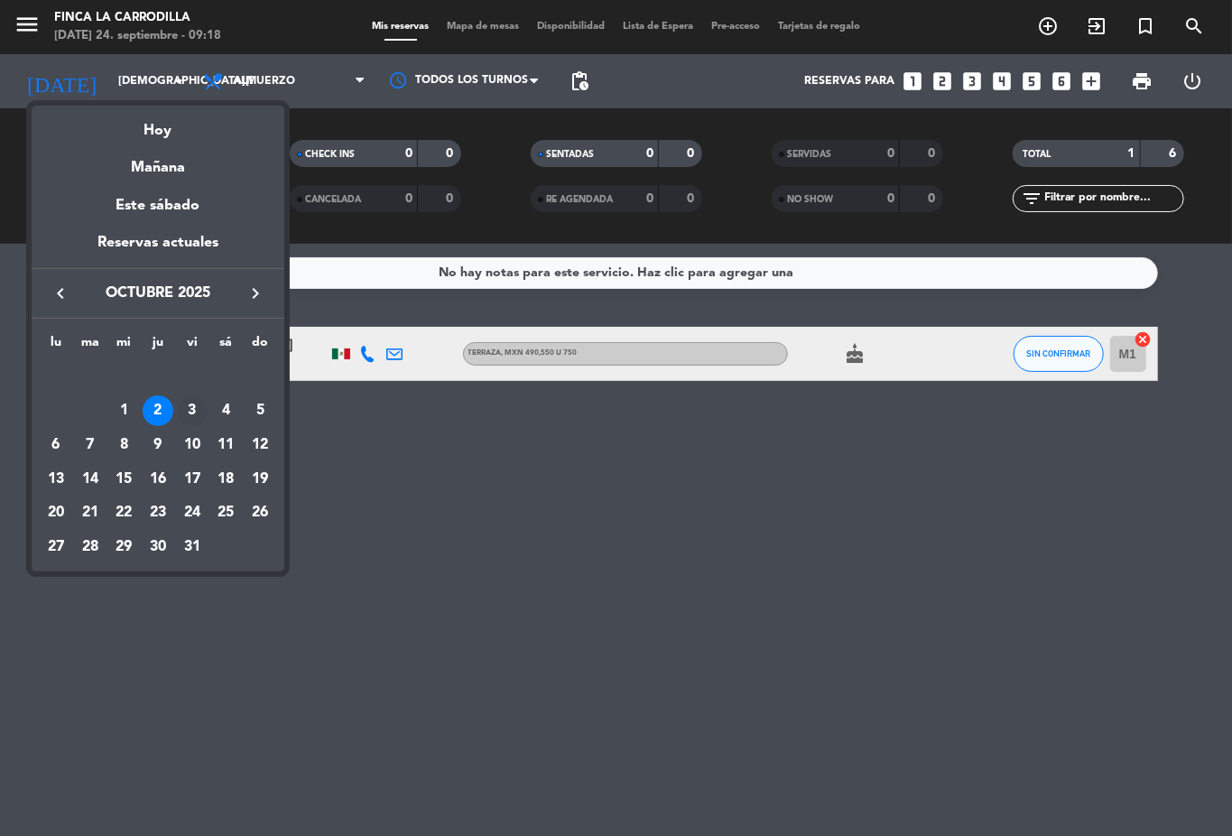
click at [193, 417] on div "3" at bounding box center [192, 410] width 31 height 31
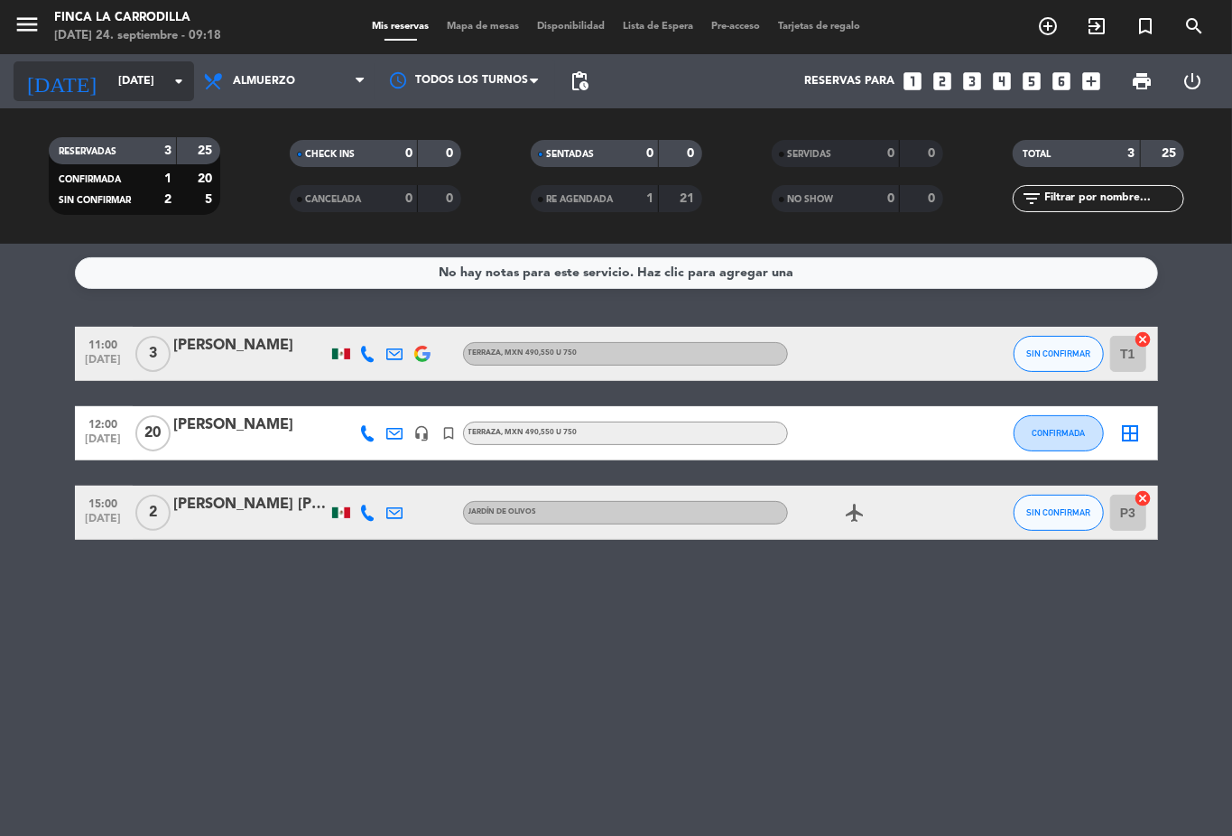
click at [181, 80] on icon "arrow_drop_down" at bounding box center [179, 81] width 22 height 22
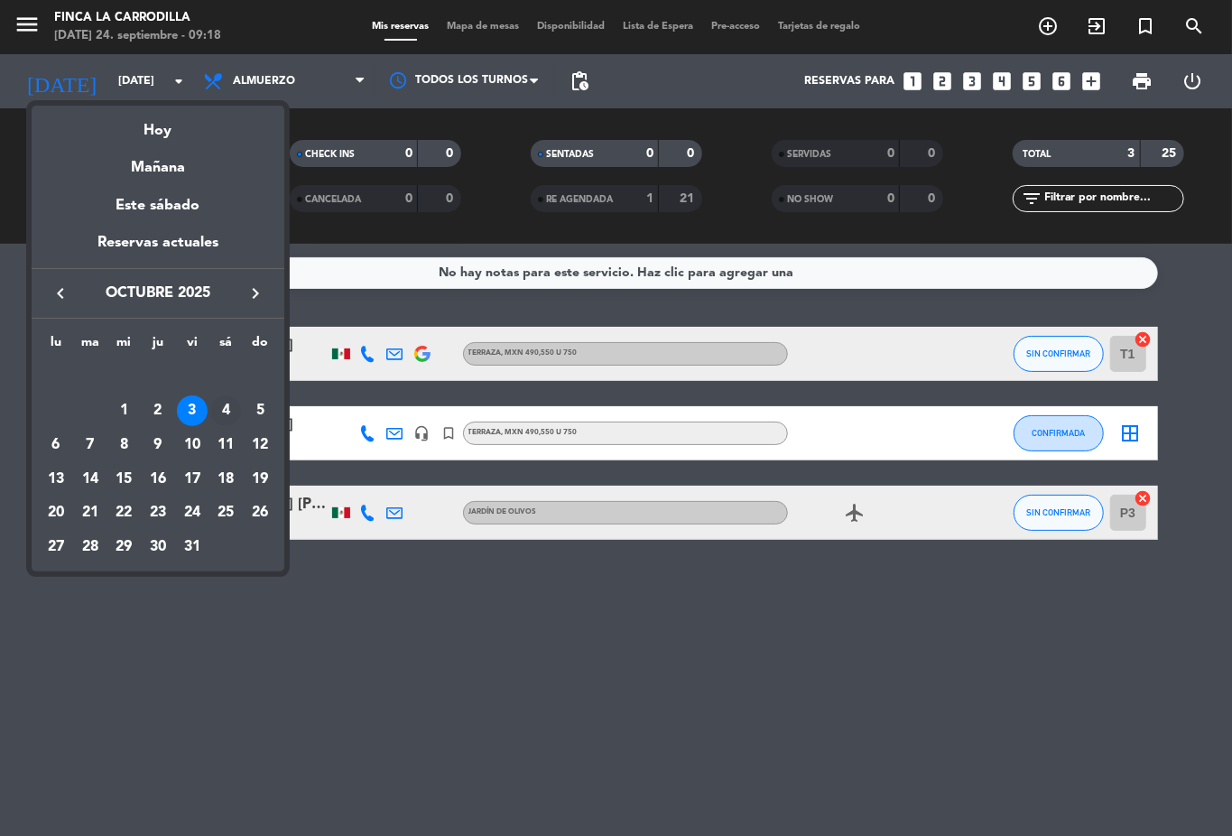
click at [227, 412] on div "4" at bounding box center [225, 410] width 31 height 31
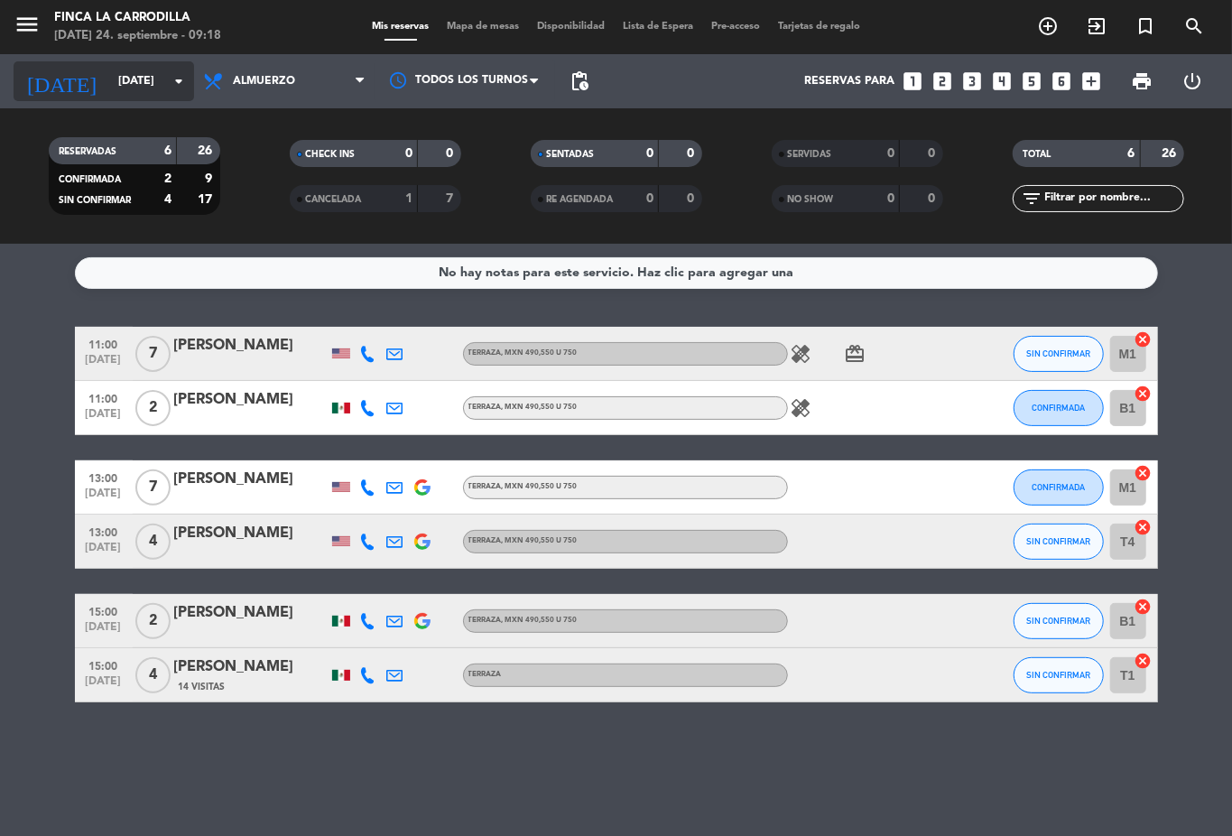
click at [172, 83] on icon "arrow_drop_down" at bounding box center [179, 81] width 22 height 22
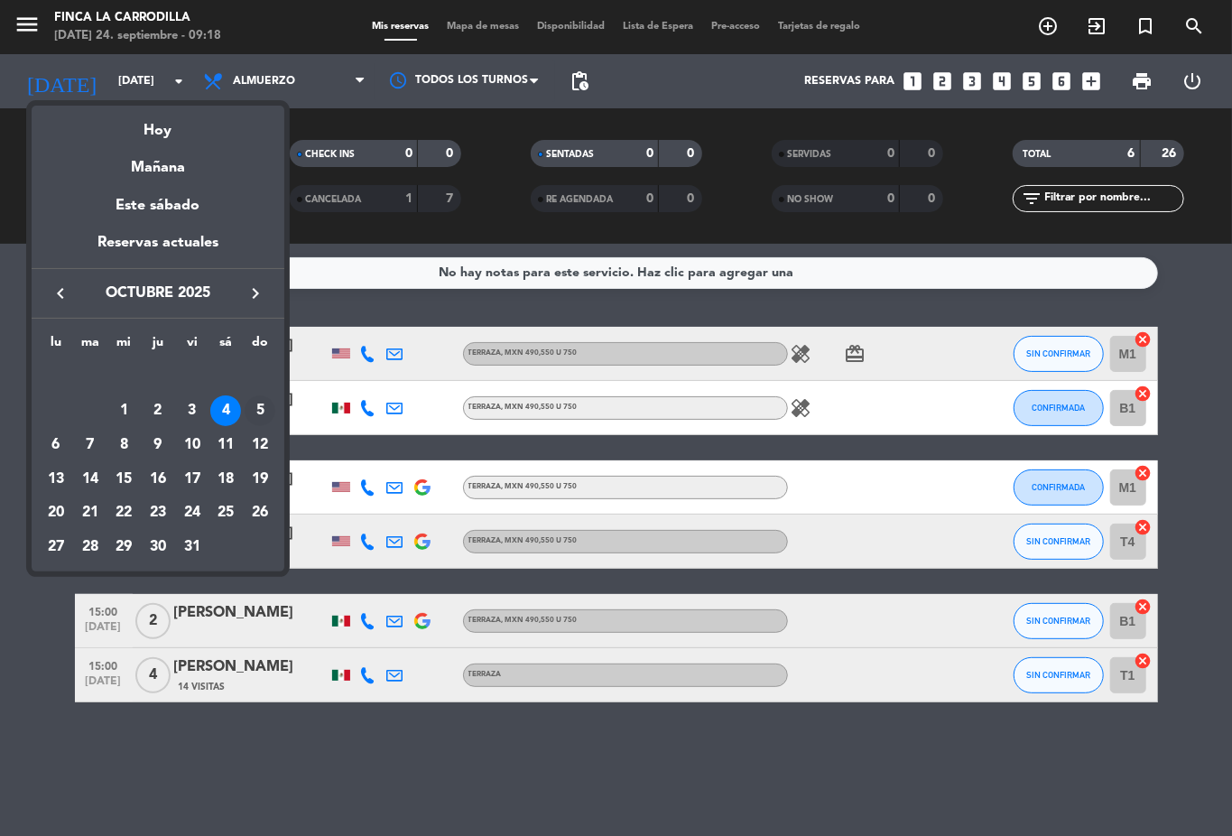
click at [262, 406] on div "5" at bounding box center [260, 410] width 31 height 31
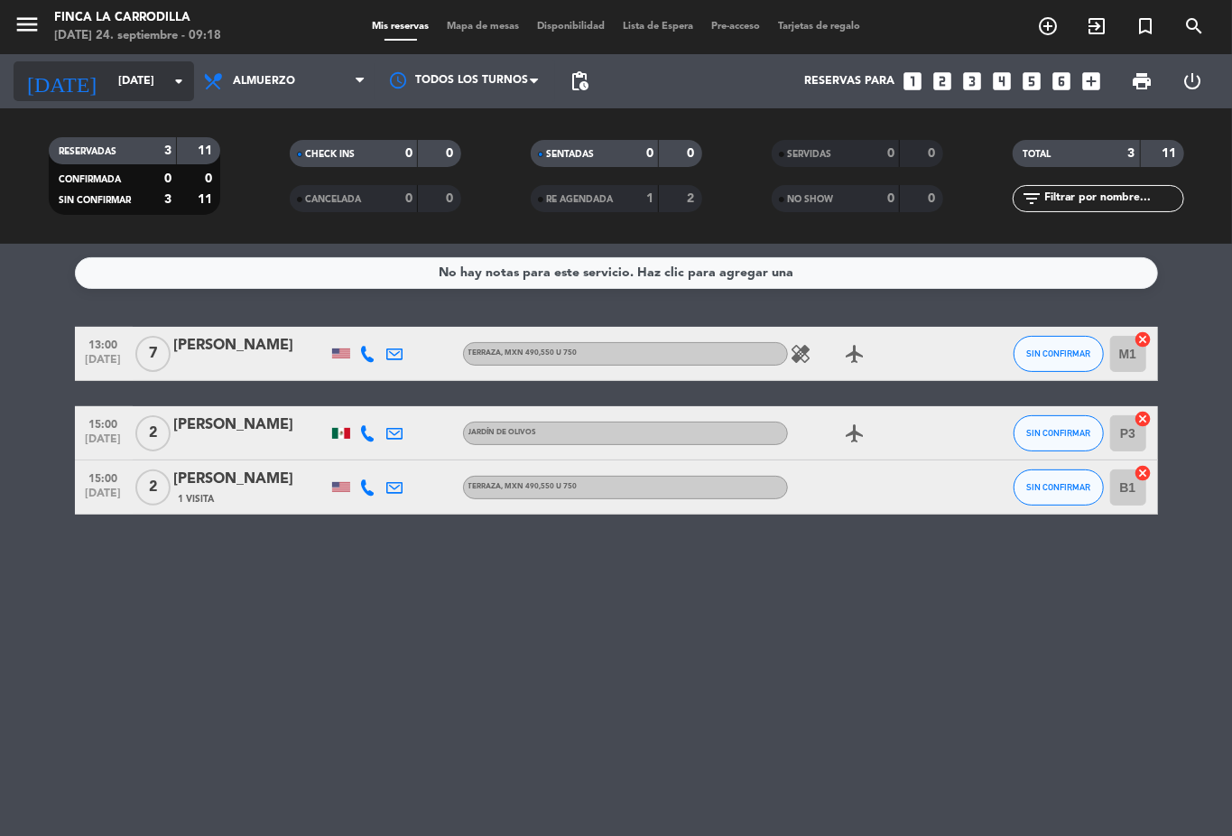
click at [188, 85] on icon "arrow_drop_down" at bounding box center [179, 81] width 22 height 22
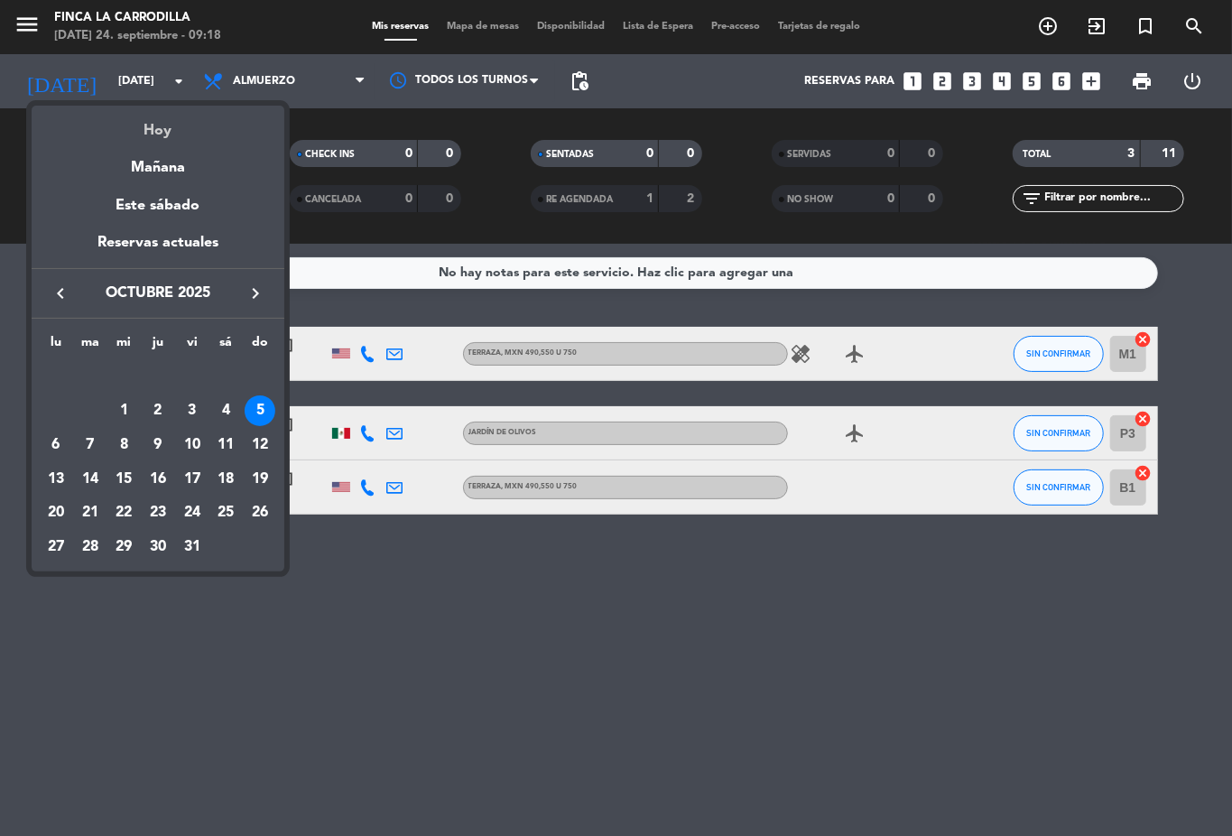
click at [178, 128] on div "Hoy" at bounding box center [158, 124] width 253 height 37
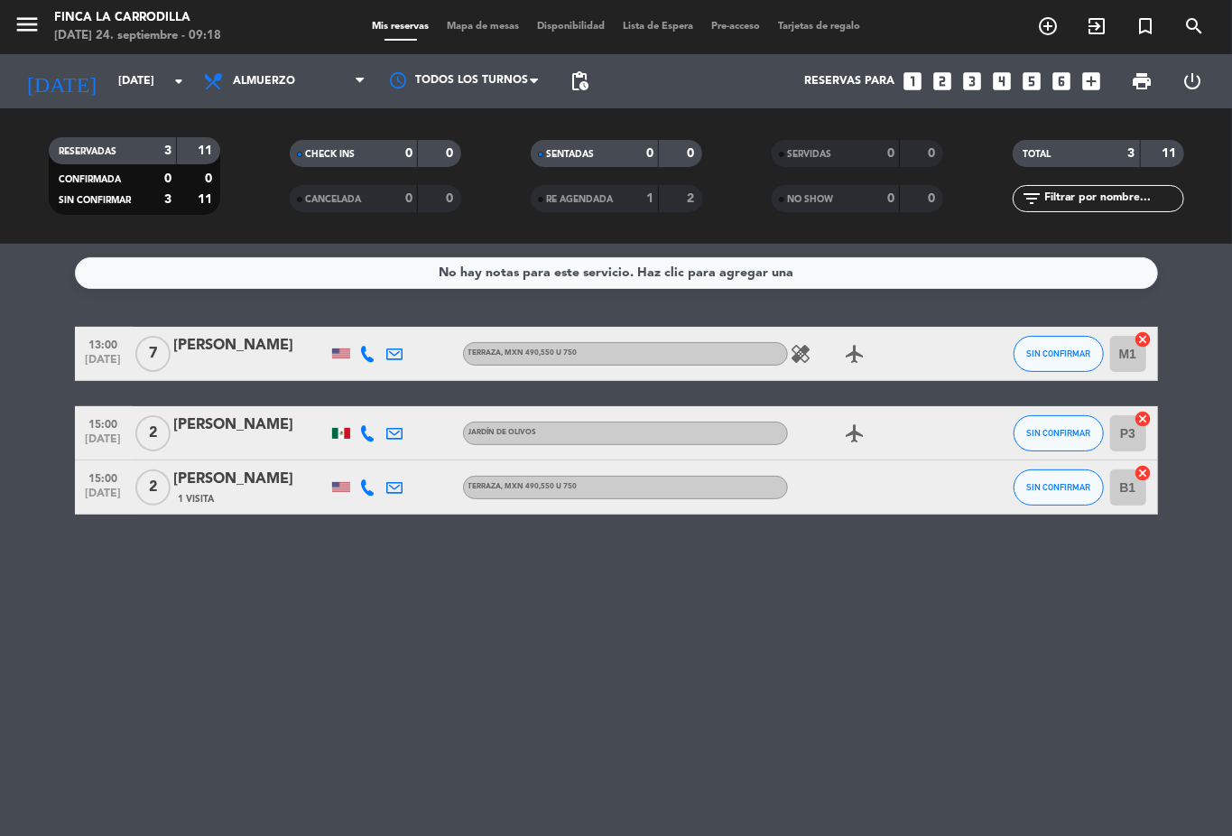
type input "[DATE]"
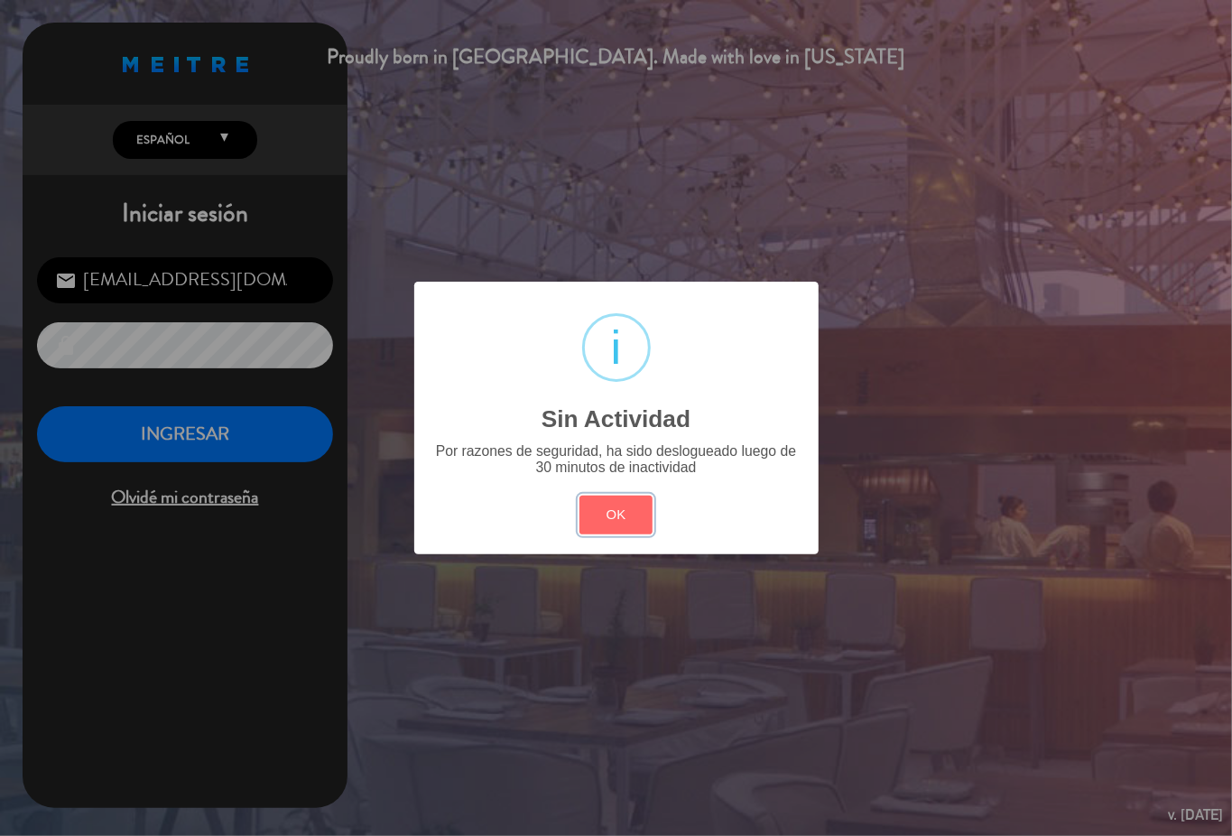
drag, startPoint x: 621, startPoint y: 507, endPoint x: 459, endPoint y: 478, distance: 164.1
click at [621, 507] on button "OK" at bounding box center [615, 515] width 73 height 39
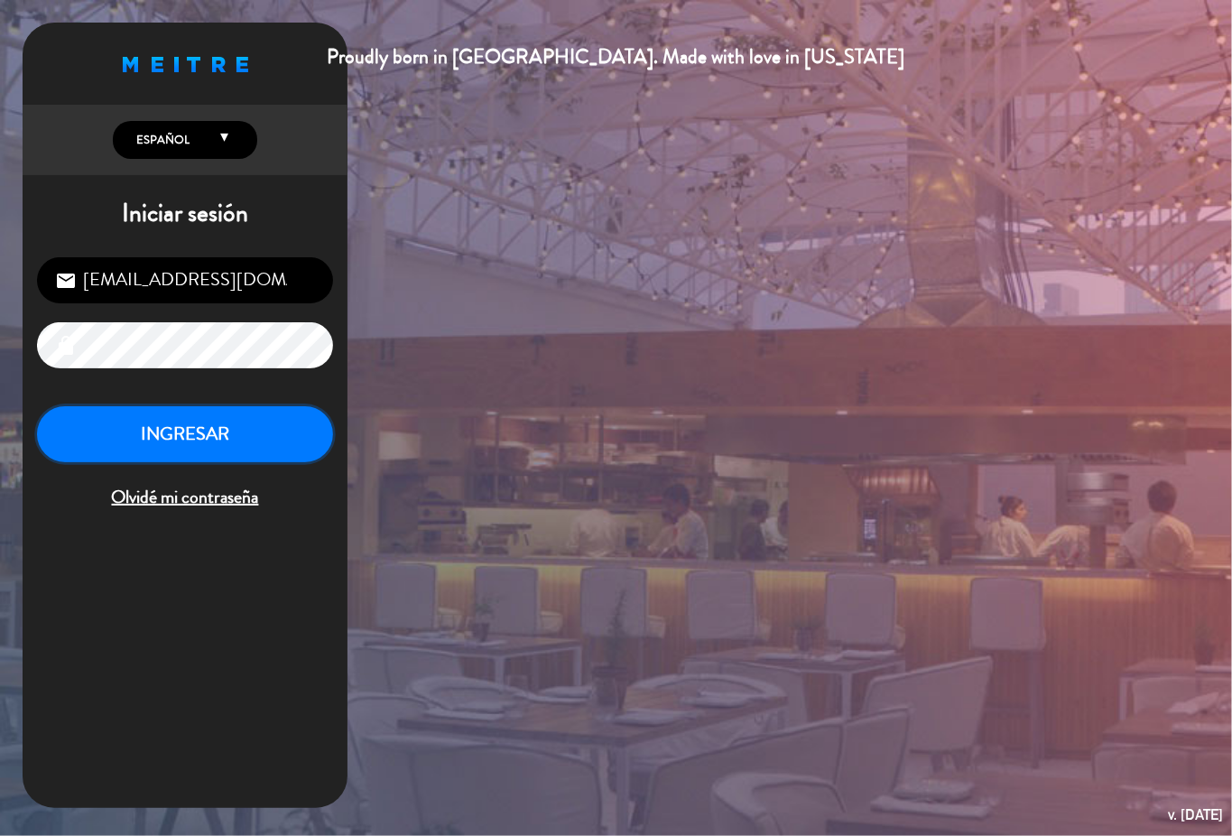
click at [289, 434] on button "INGRESAR" at bounding box center [185, 434] width 296 height 57
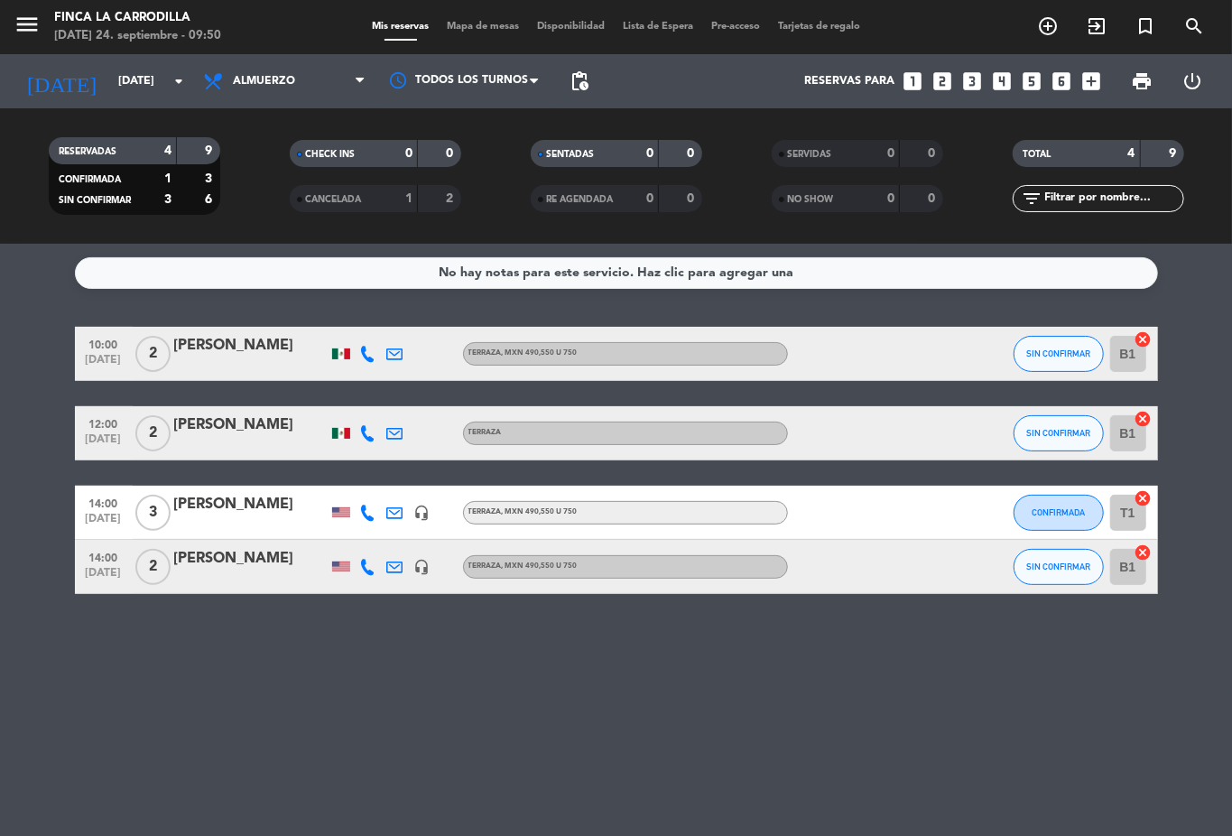
click at [365, 351] on icon at bounding box center [368, 354] width 16 height 16
click at [388, 357] on icon at bounding box center [395, 354] width 16 height 16
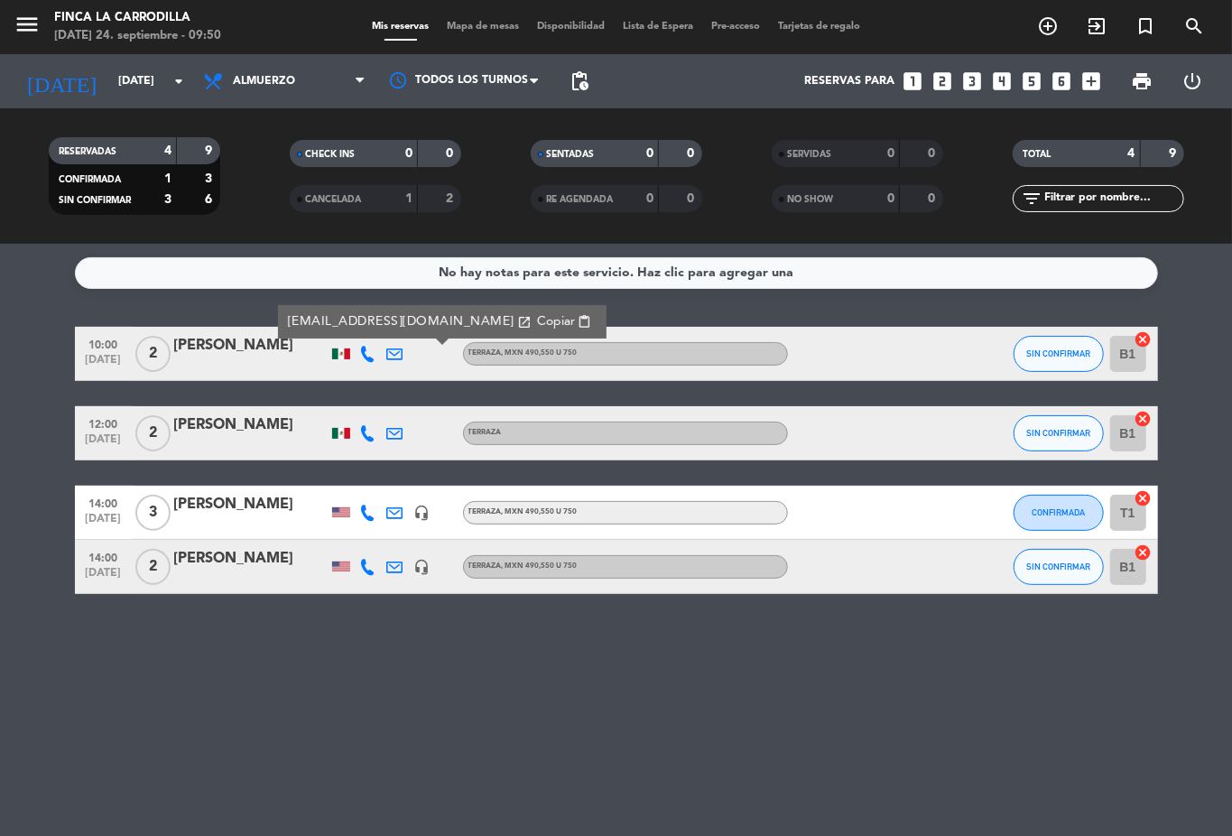
click at [388, 357] on icon at bounding box center [395, 354] width 16 height 16
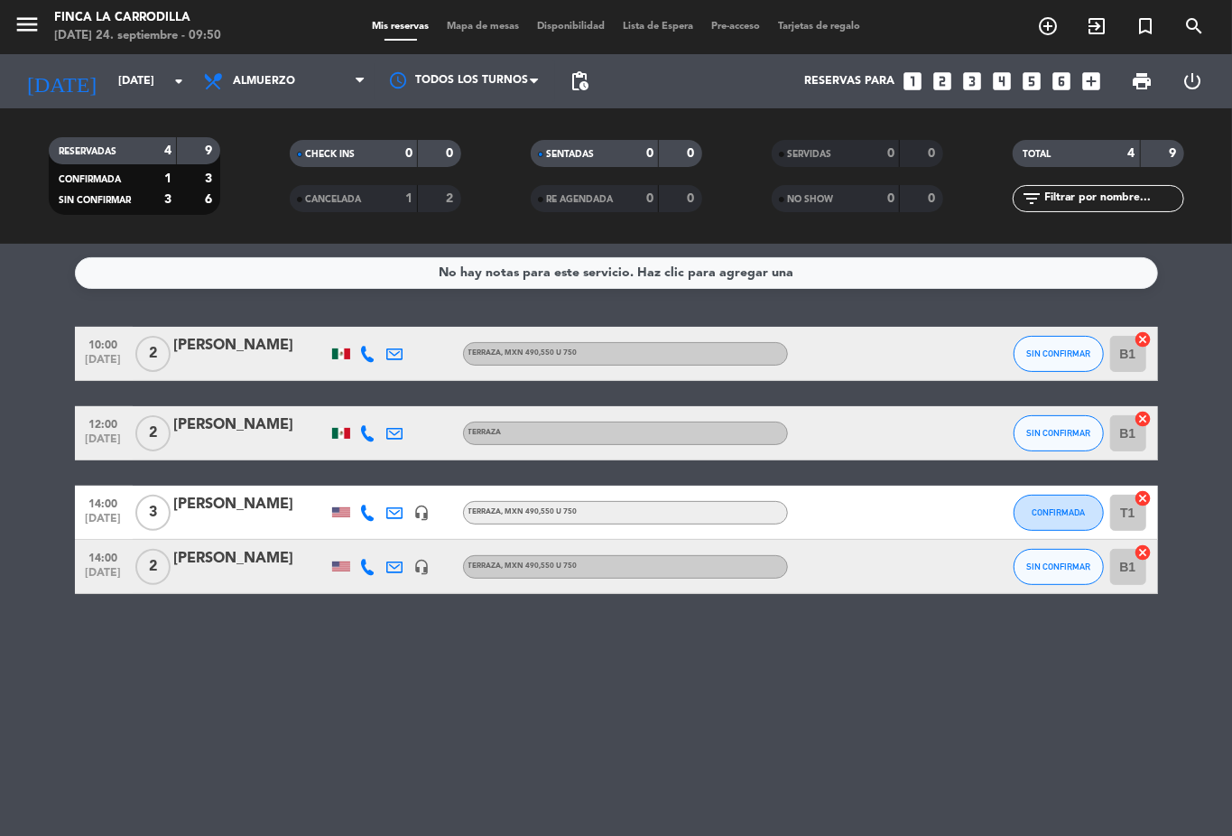
click at [368, 356] on icon at bounding box center [368, 354] width 16 height 16
click at [0, 402] on bookings-row "10:00 [DATE] 2 [PERSON_NAME] [PHONE_NUMBER] Copiar content_paste | Terraza , MX…" at bounding box center [616, 460] width 1232 height 267
